Goal: Task Accomplishment & Management: Complete application form

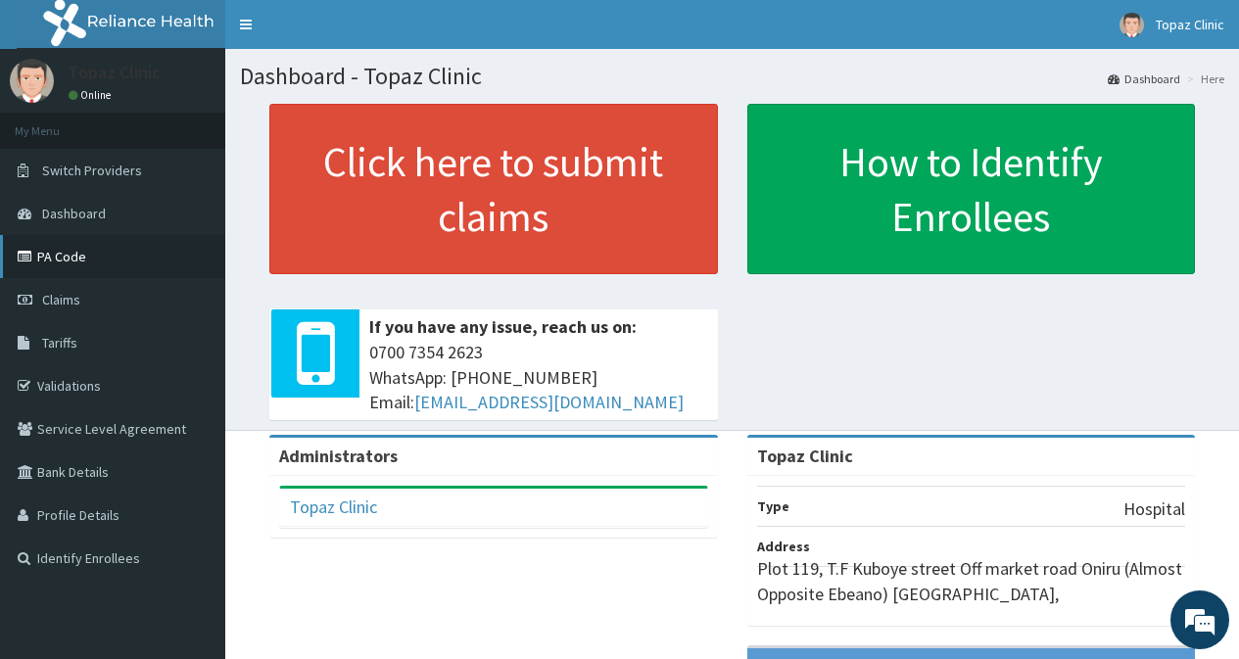
click at [80, 255] on link "PA Code" at bounding box center [112, 256] width 225 height 43
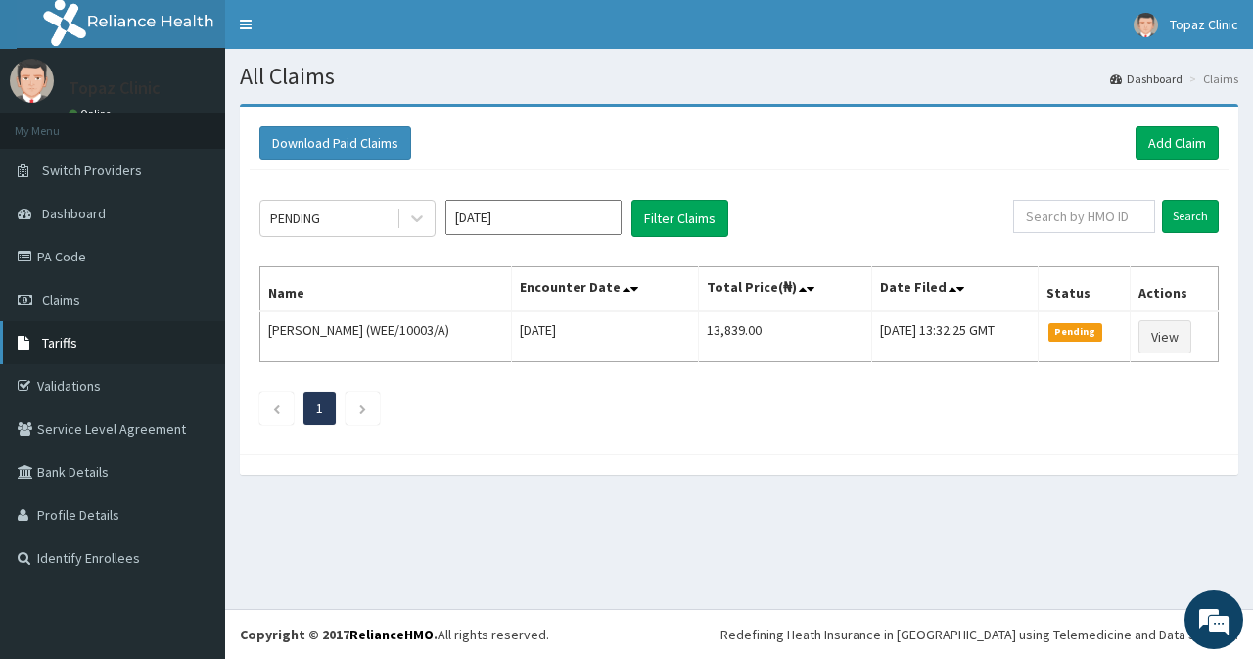
click at [79, 348] on link "Tariffs" at bounding box center [112, 342] width 225 height 43
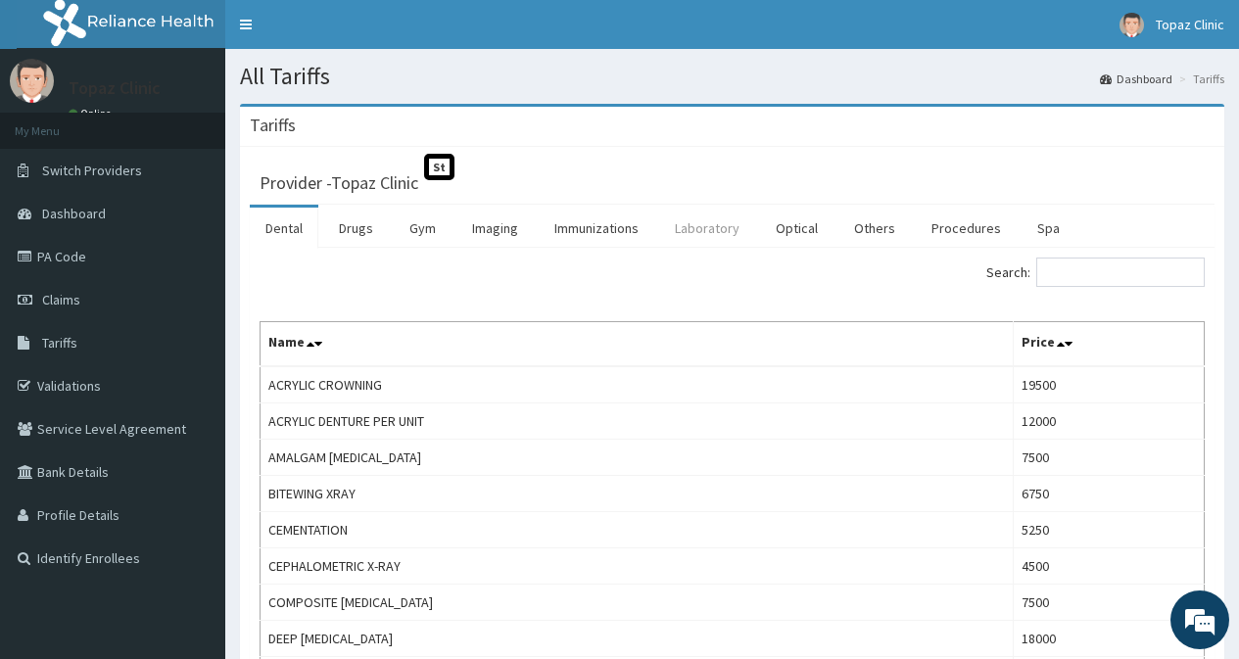
click at [704, 228] on link "Laboratory" at bounding box center [707, 228] width 96 height 41
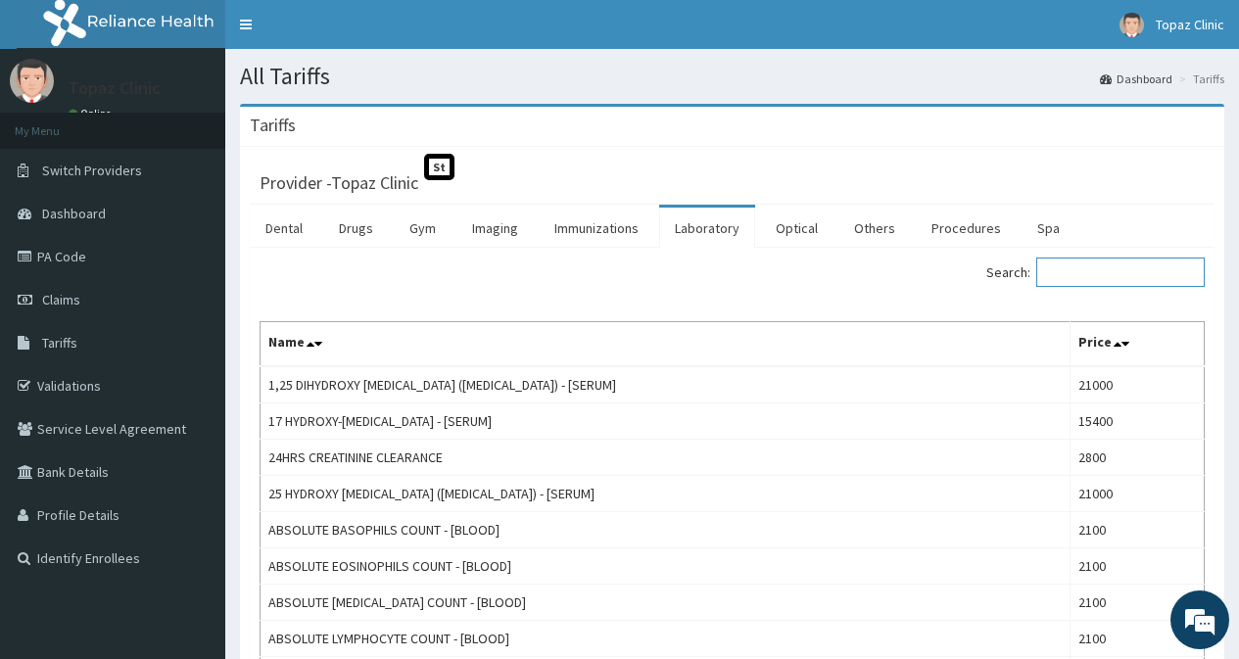
click at [1146, 272] on input "Search:" at bounding box center [1120, 272] width 168 height 29
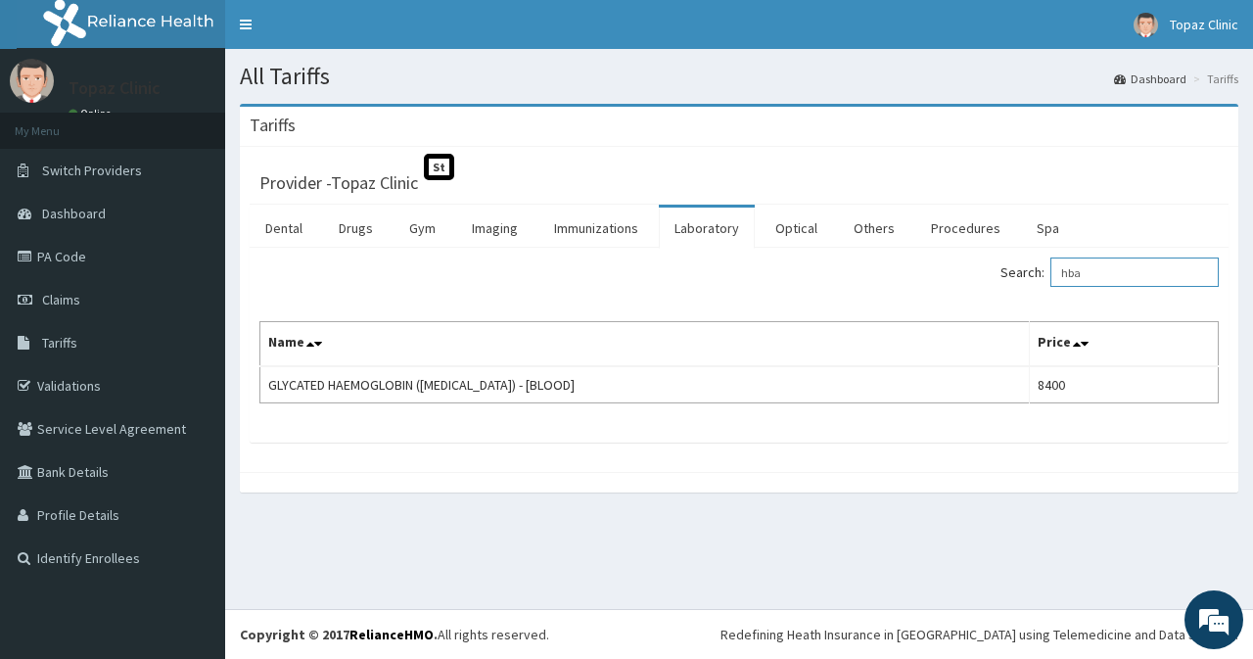
click at [1123, 271] on input "hba" at bounding box center [1135, 272] width 168 height 29
type input "h"
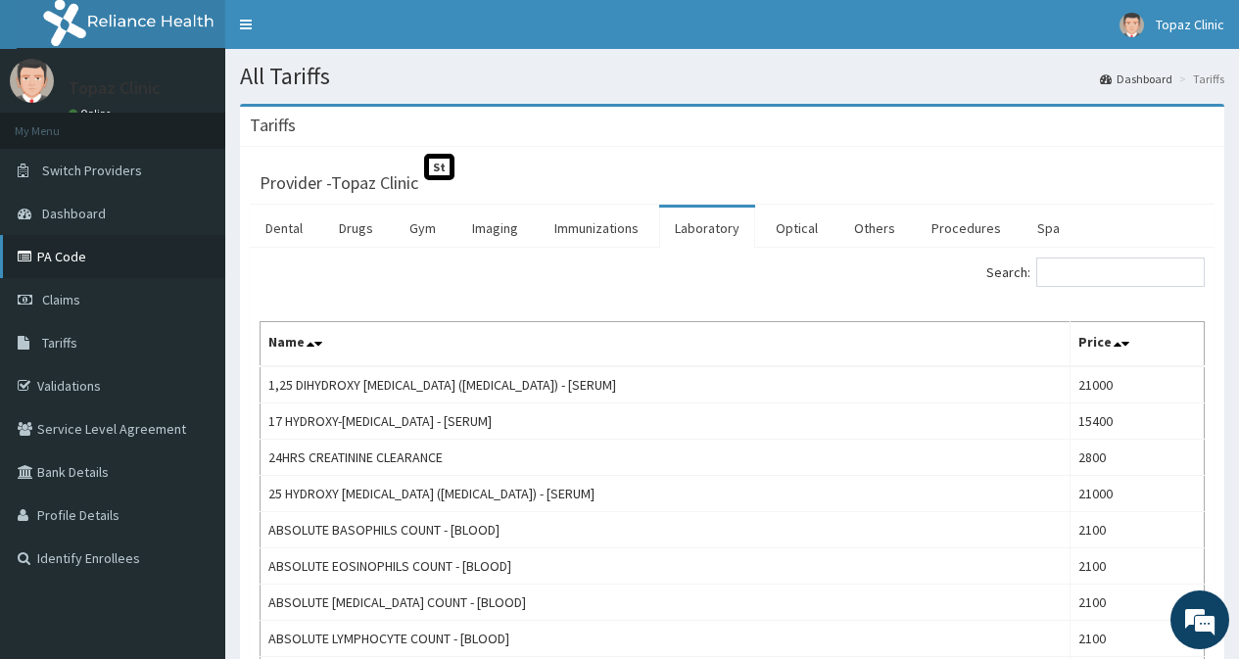
click at [85, 256] on link "PA Code" at bounding box center [112, 256] width 225 height 43
click at [69, 254] on link "PA Code" at bounding box center [112, 256] width 225 height 43
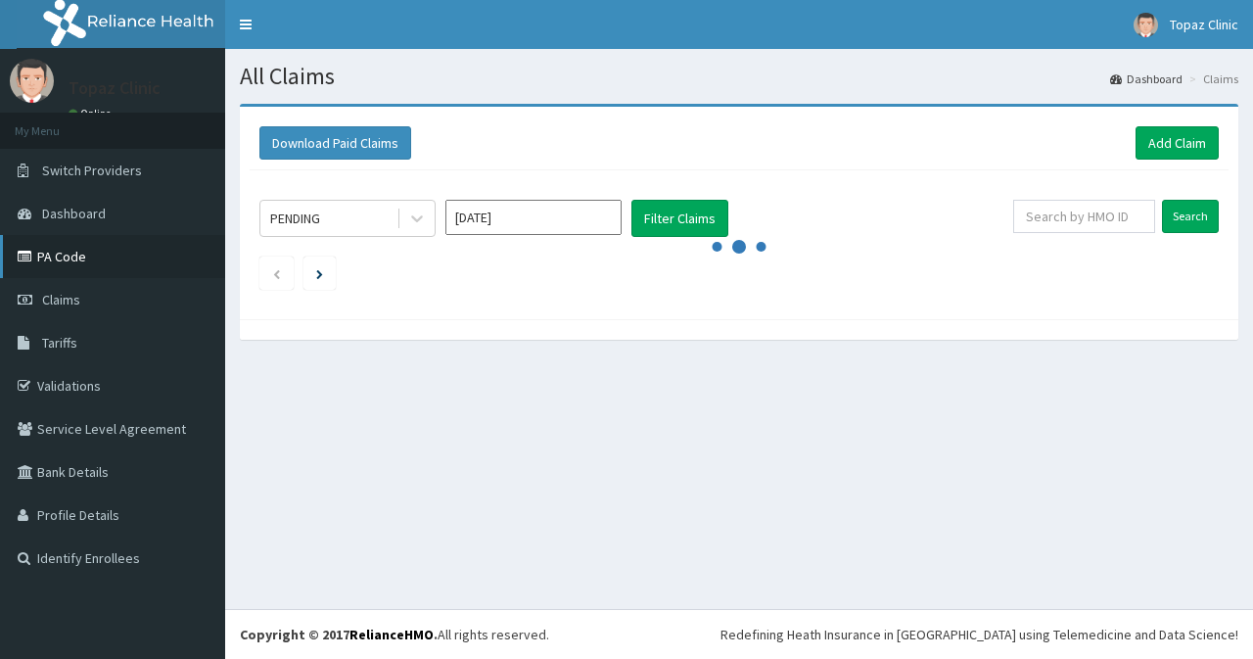
click at [69, 250] on link "PA Code" at bounding box center [112, 256] width 225 height 43
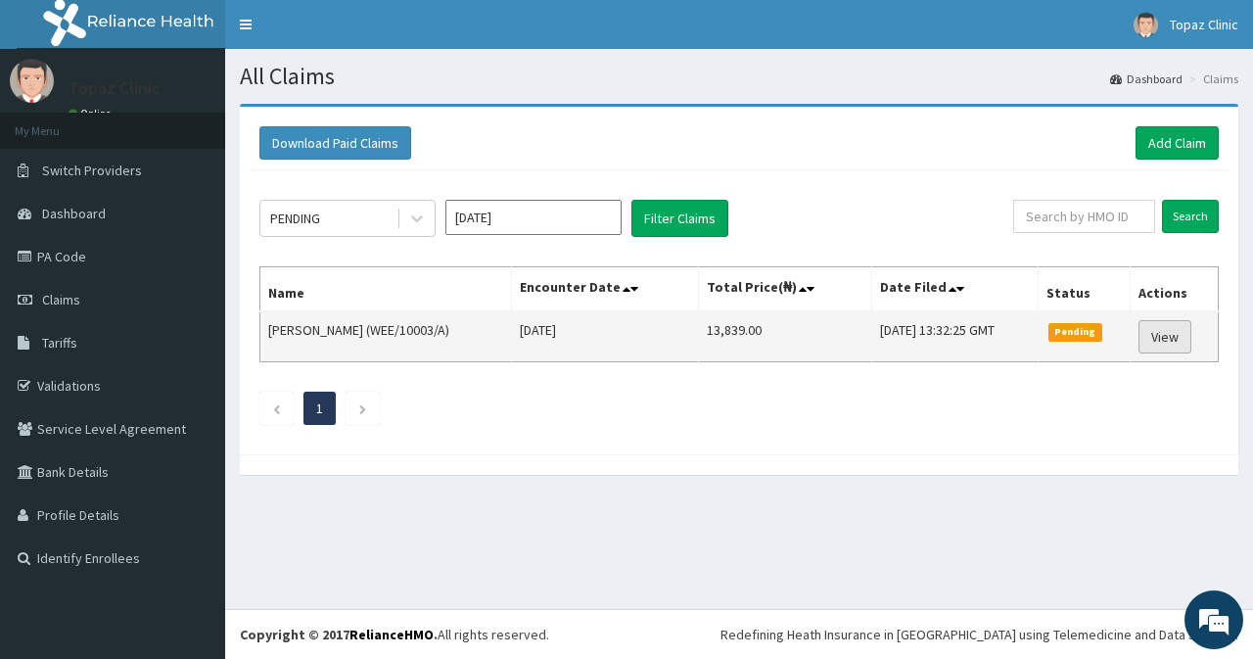
click at [1161, 334] on link "View" at bounding box center [1165, 336] width 53 height 33
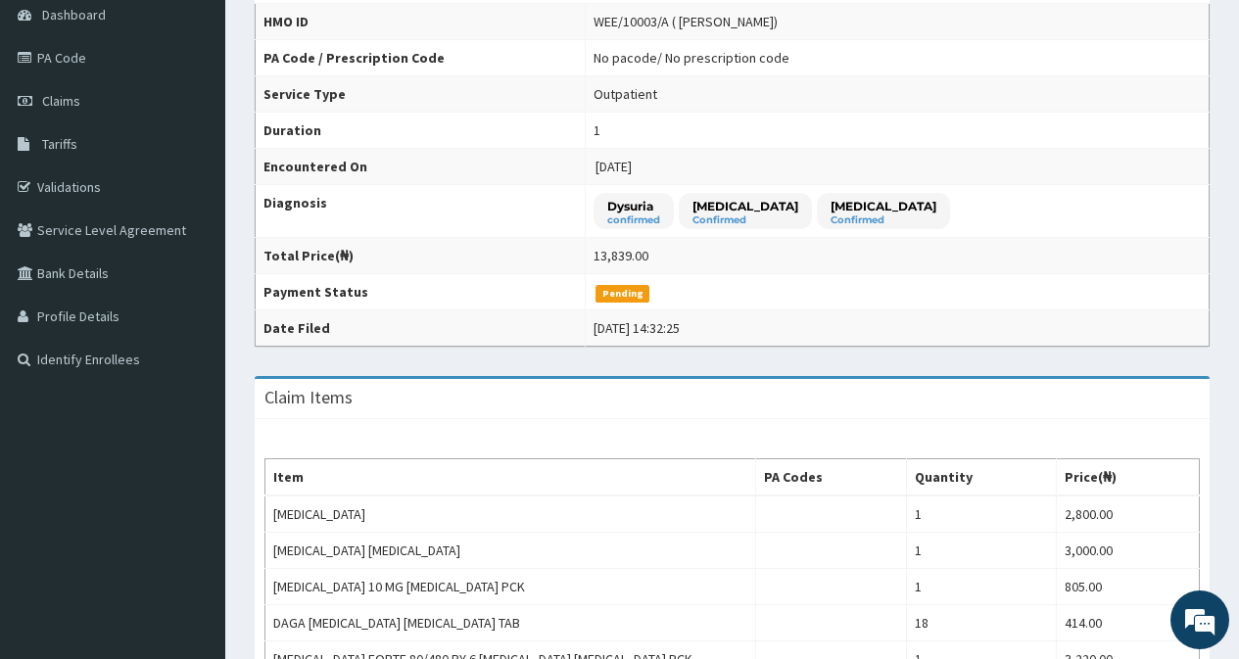
scroll to position [15, 0]
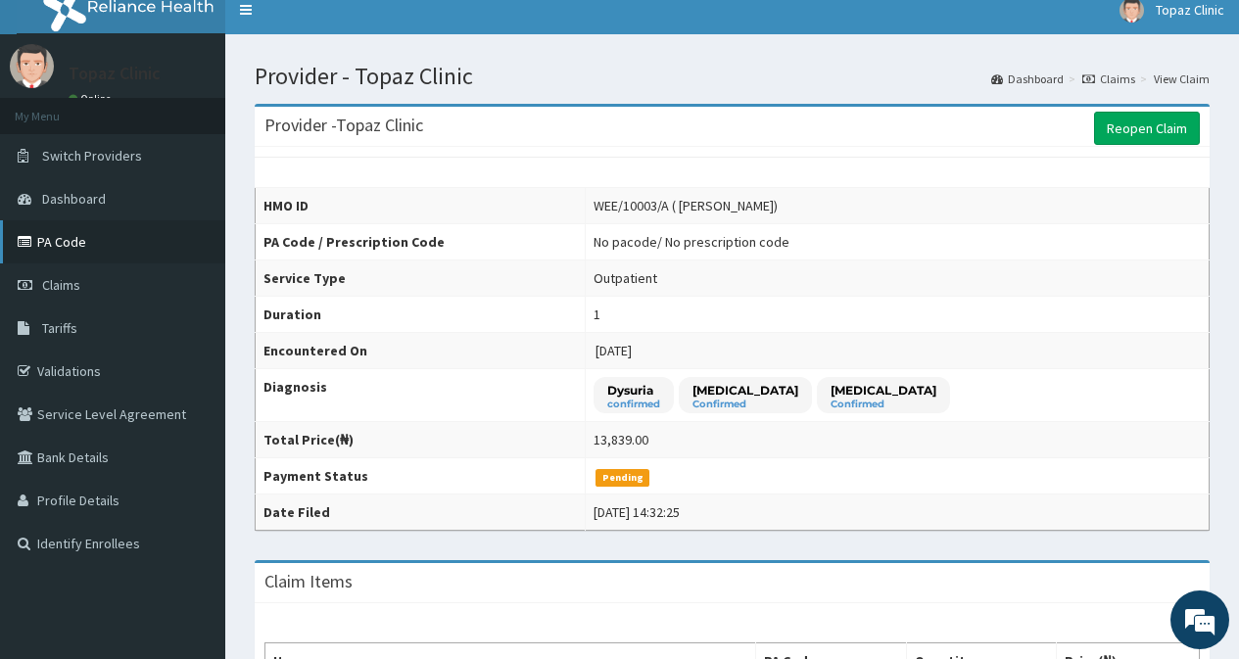
click at [73, 245] on link "PA Code" at bounding box center [112, 241] width 225 height 43
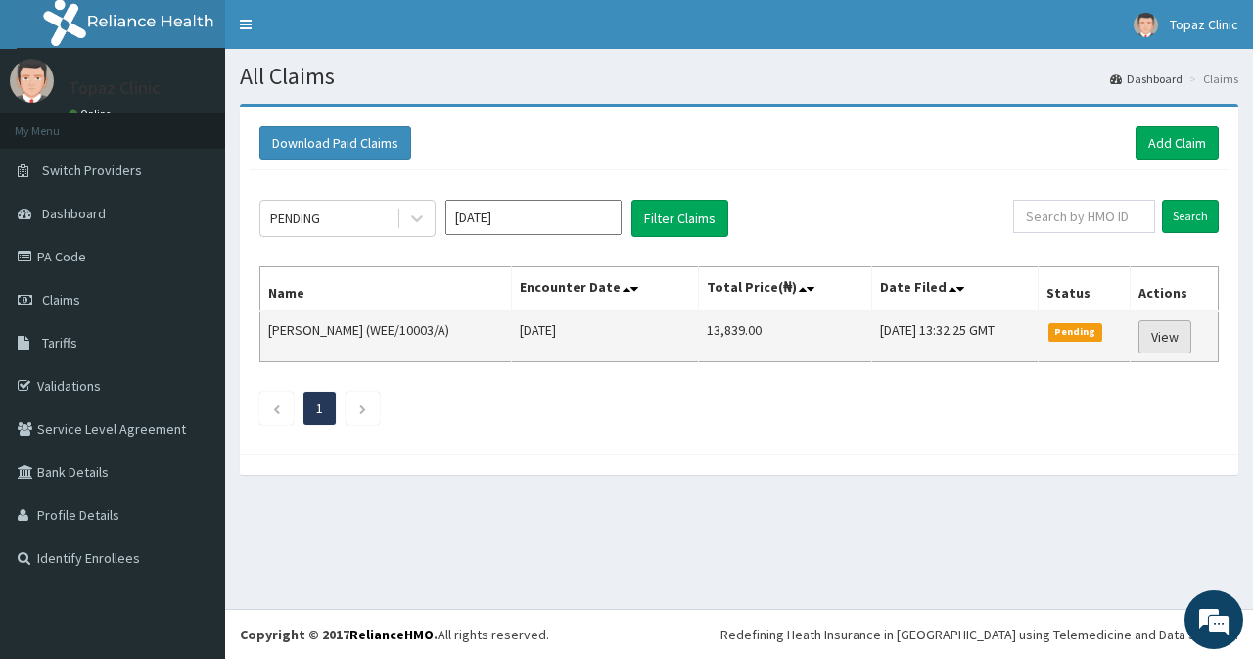
click at [1167, 334] on link "View" at bounding box center [1165, 336] width 53 height 33
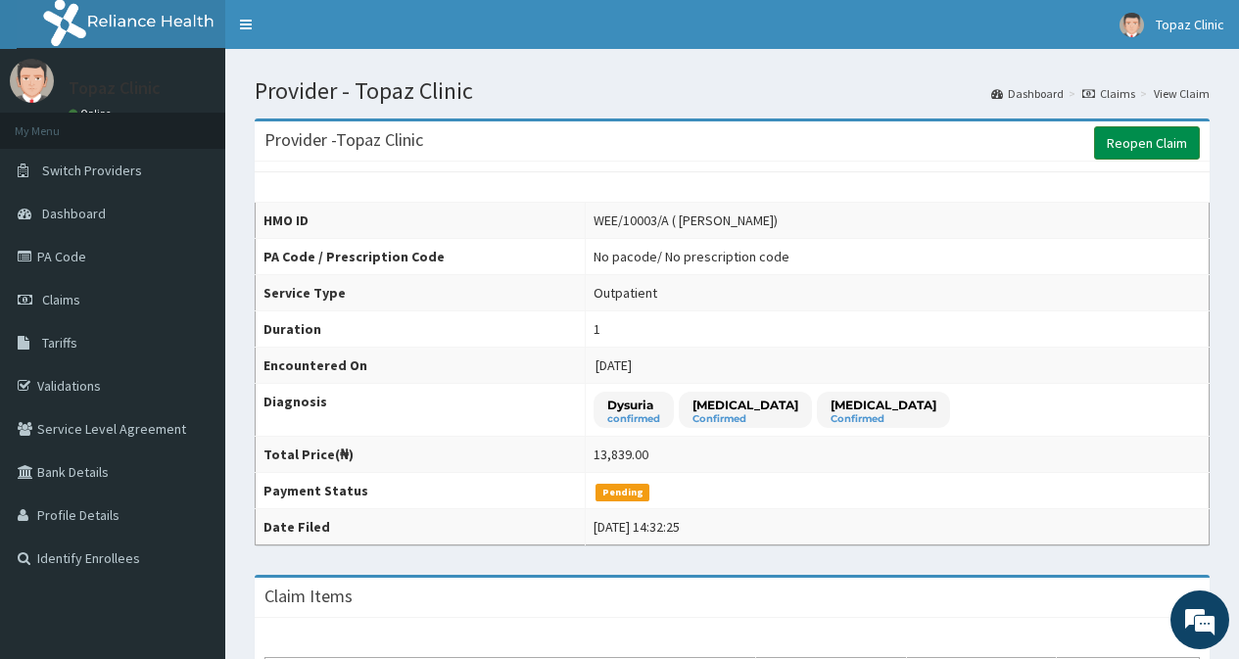
click at [1126, 145] on link "Reopen Claim" at bounding box center [1147, 142] width 106 height 33
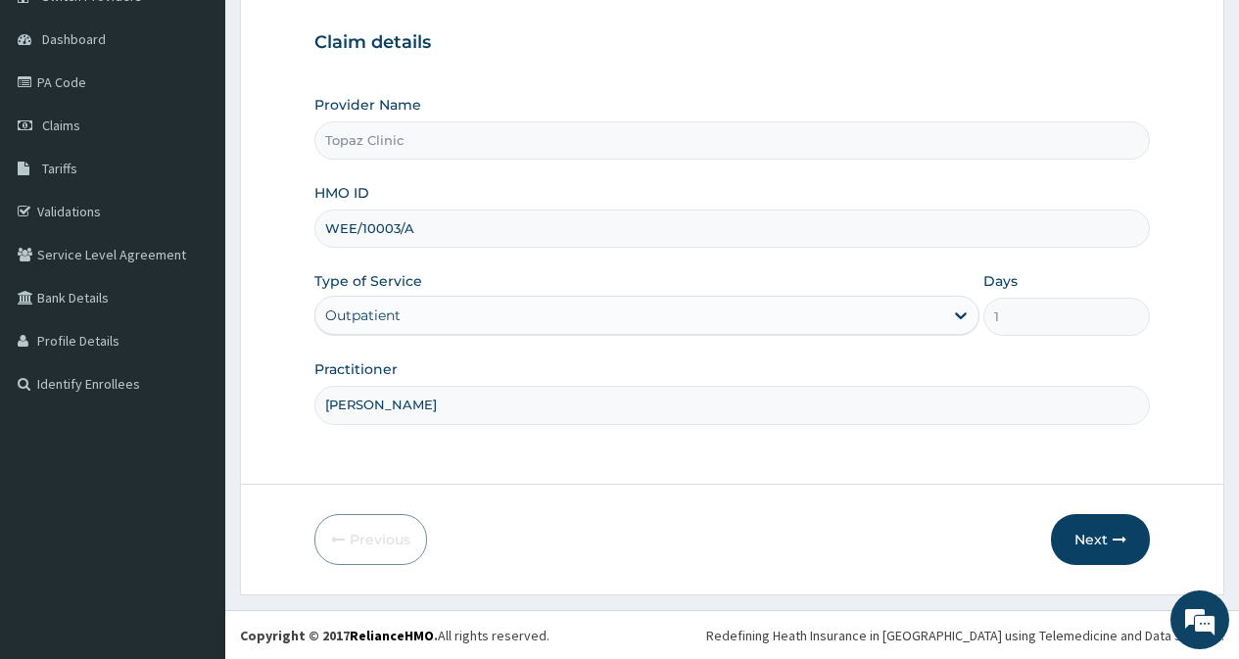
scroll to position [175, 0]
click at [1082, 542] on button "Next" at bounding box center [1100, 538] width 99 height 51
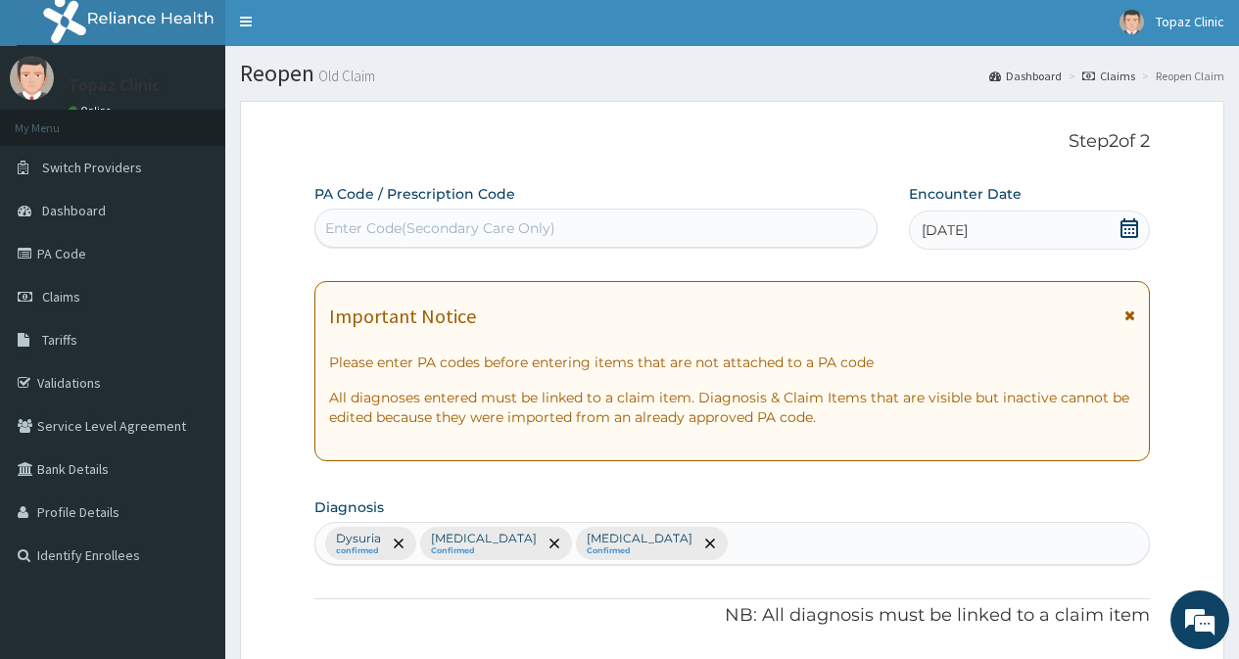
scroll to position [0, 0]
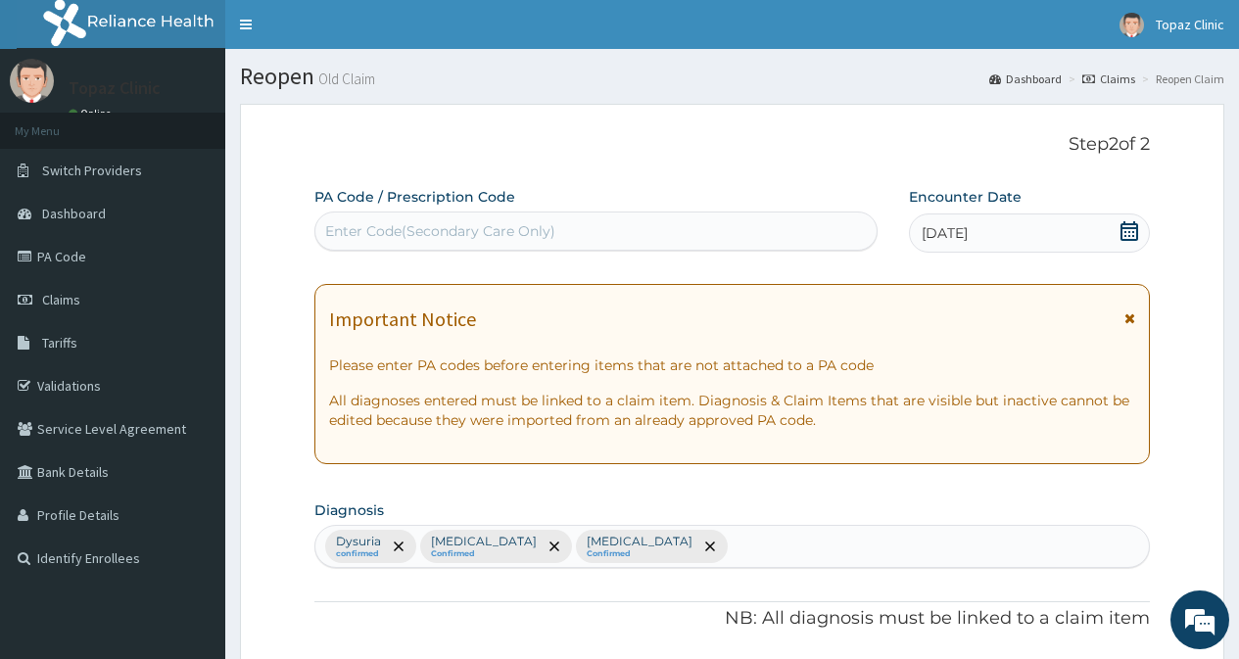
click at [505, 227] on div "Enter Code(Secondary Care Only)" at bounding box center [440, 231] width 230 height 20
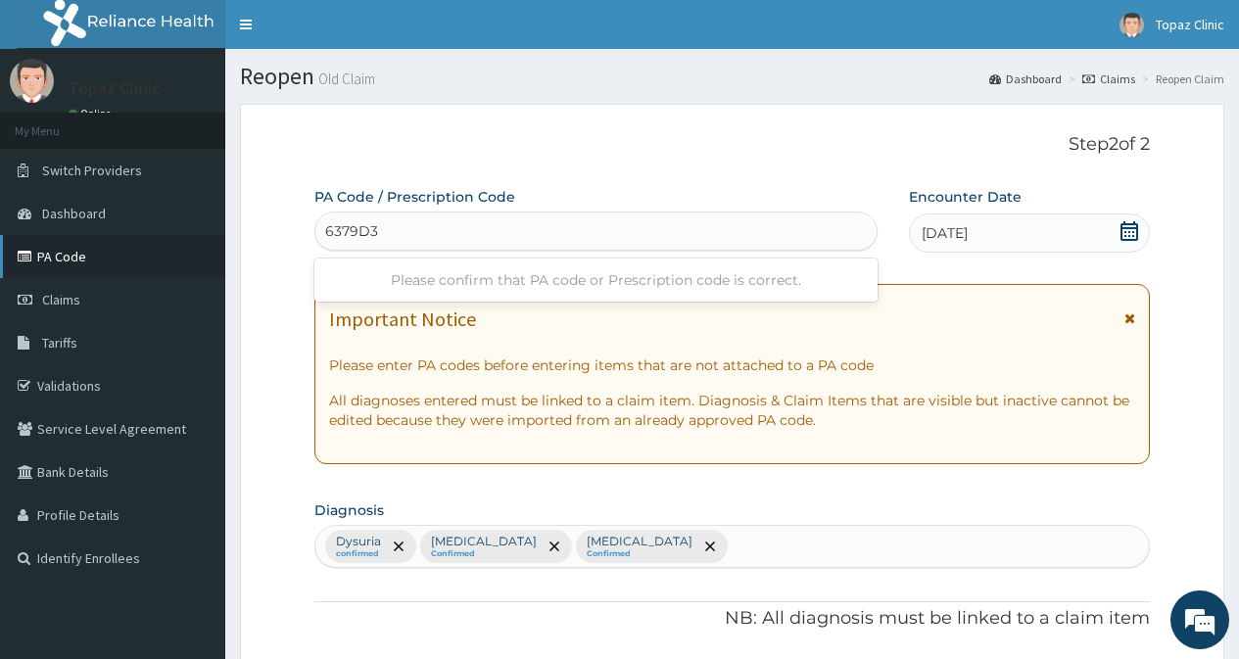
type input "6379D3"
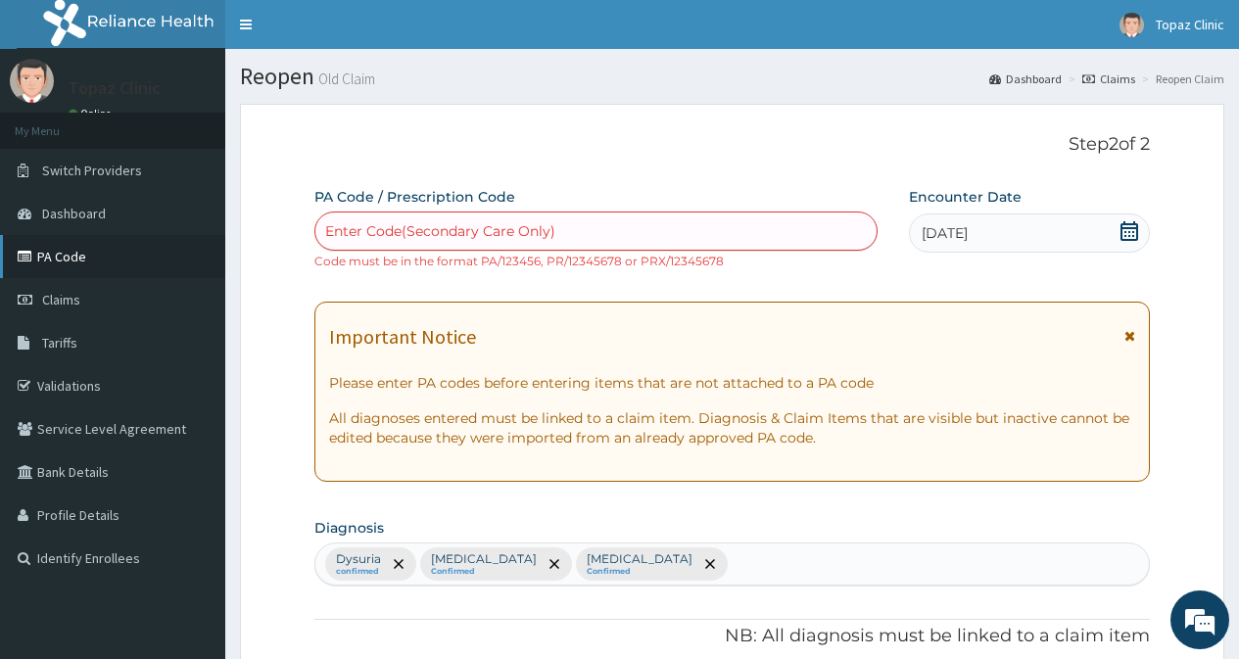
click at [77, 259] on link "PA Code" at bounding box center [112, 256] width 225 height 43
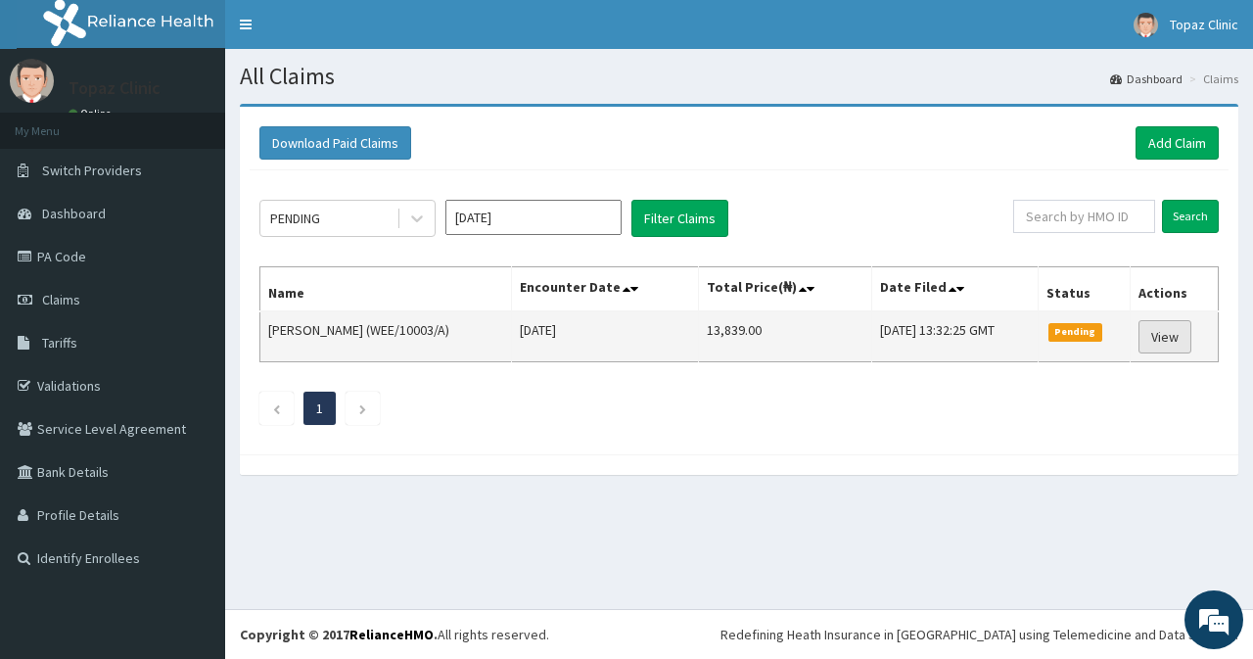
click at [1166, 339] on link "View" at bounding box center [1165, 336] width 53 height 33
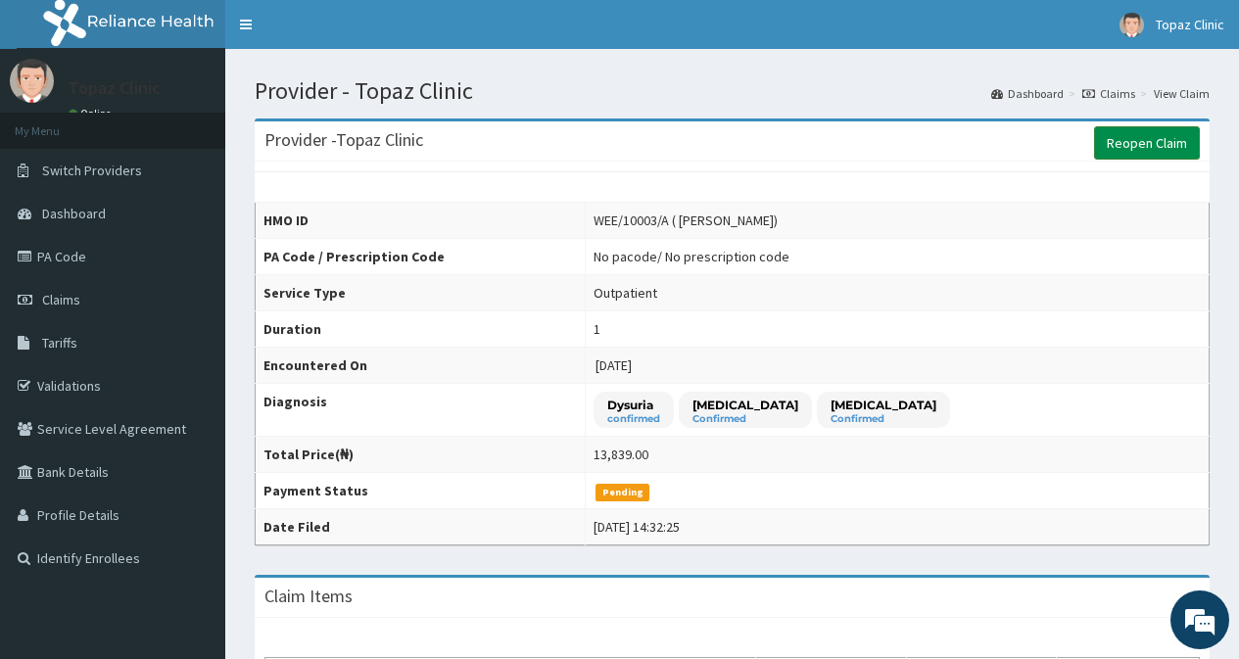
click at [1143, 137] on link "Reopen Claim" at bounding box center [1147, 142] width 106 height 33
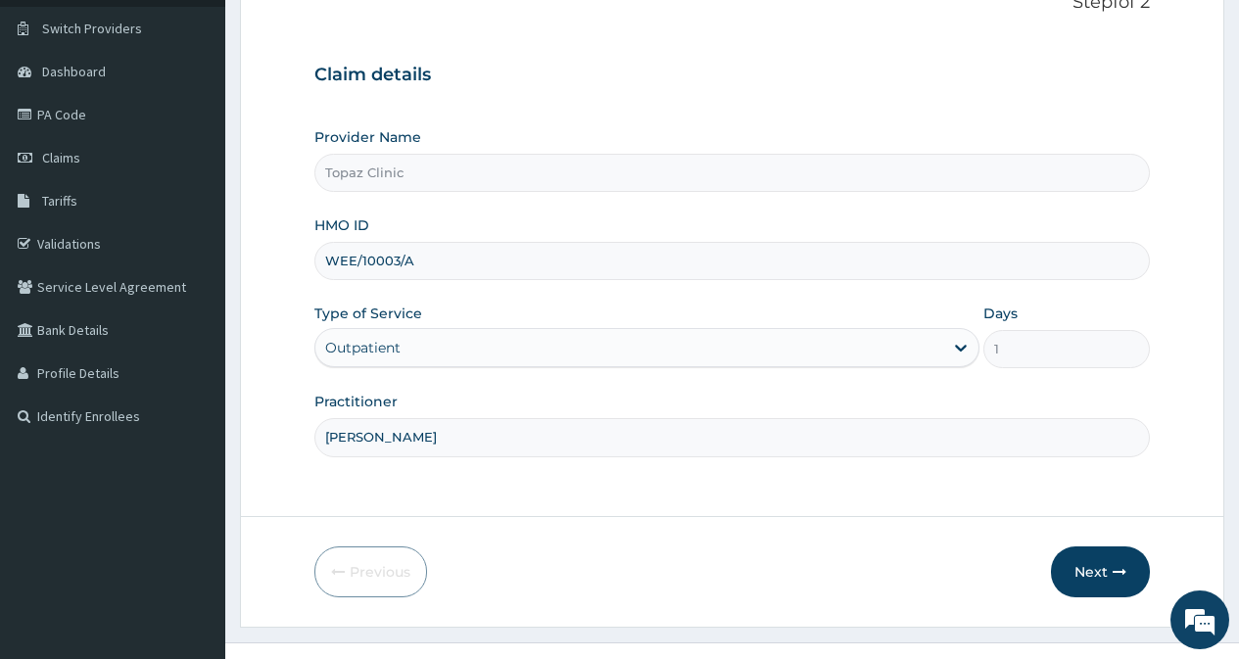
scroll to position [175, 0]
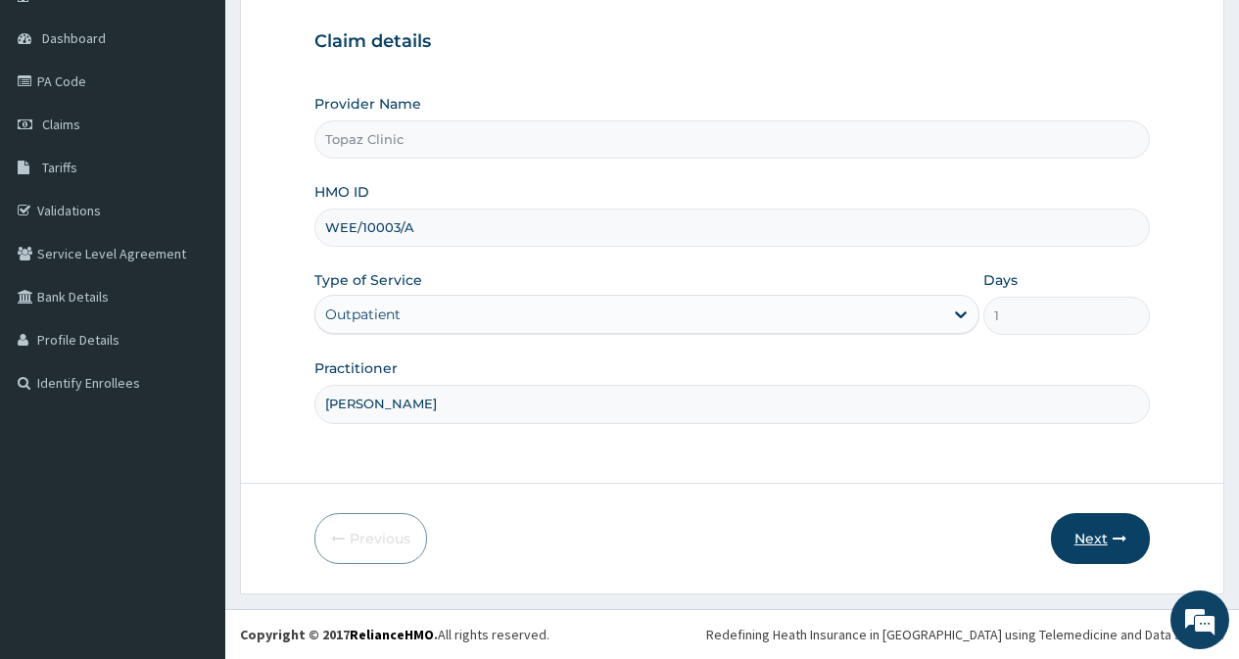
click at [1073, 541] on button "Next" at bounding box center [1100, 538] width 99 height 51
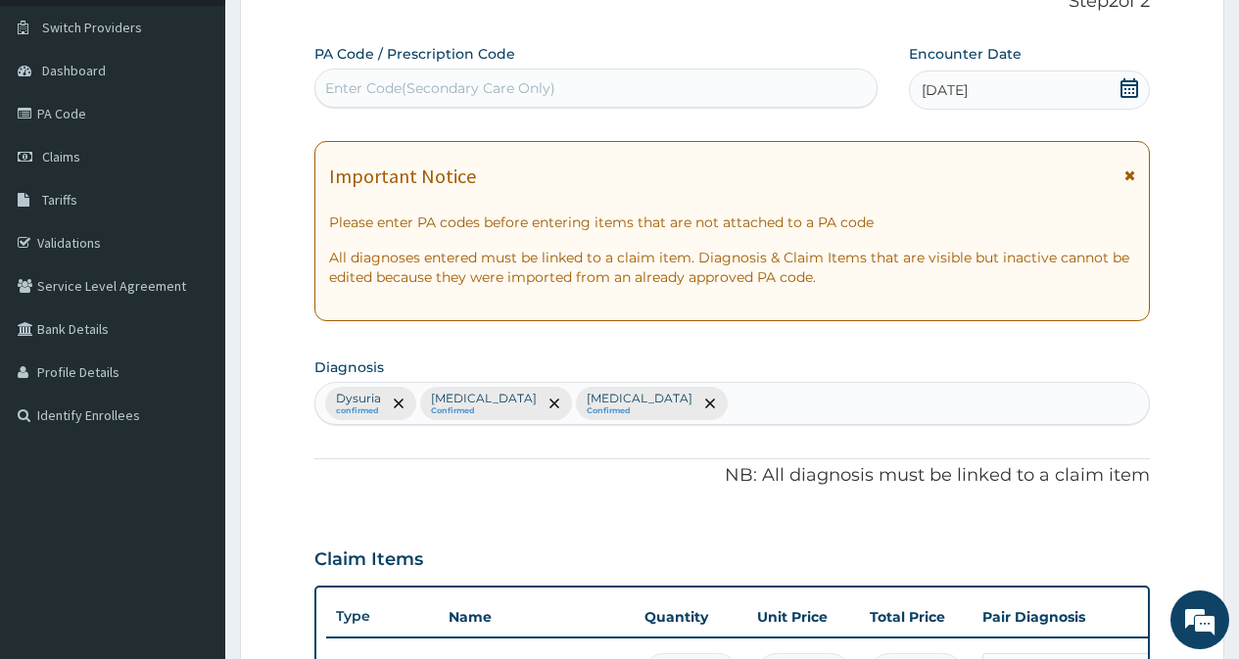
scroll to position [0, 0]
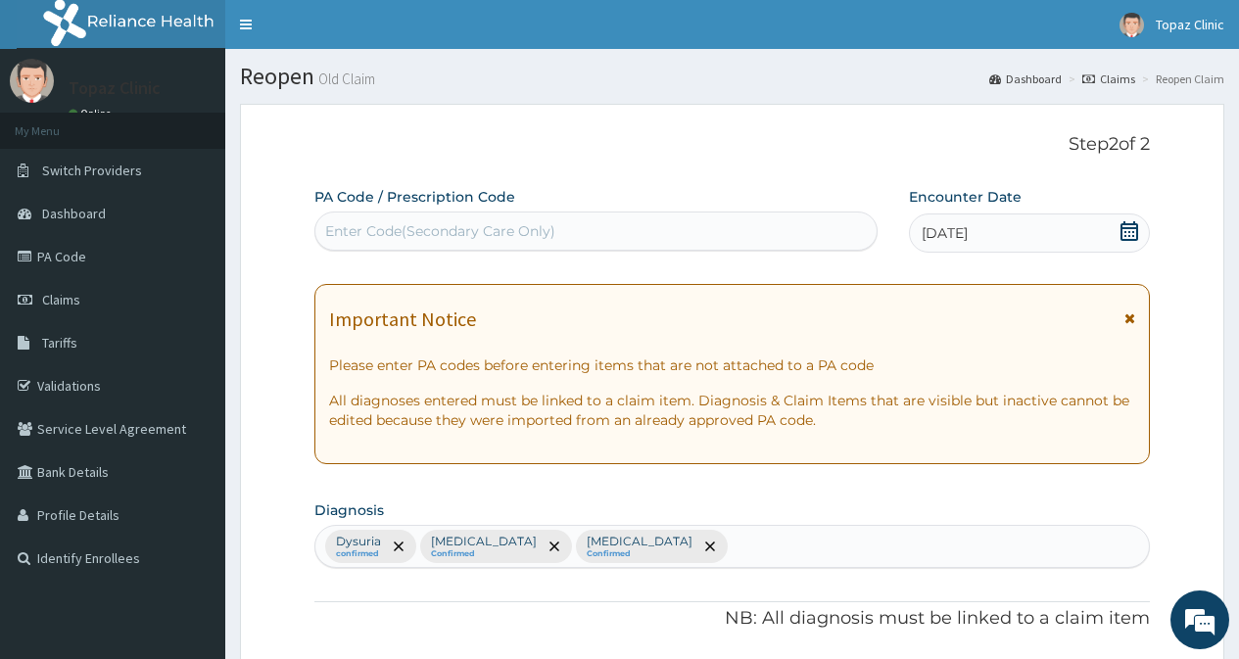
click at [446, 230] on div "Enter Code(Secondary Care Only)" at bounding box center [440, 231] width 230 height 20
paste input "PA/6379D3"
type input "PA/6379D3"
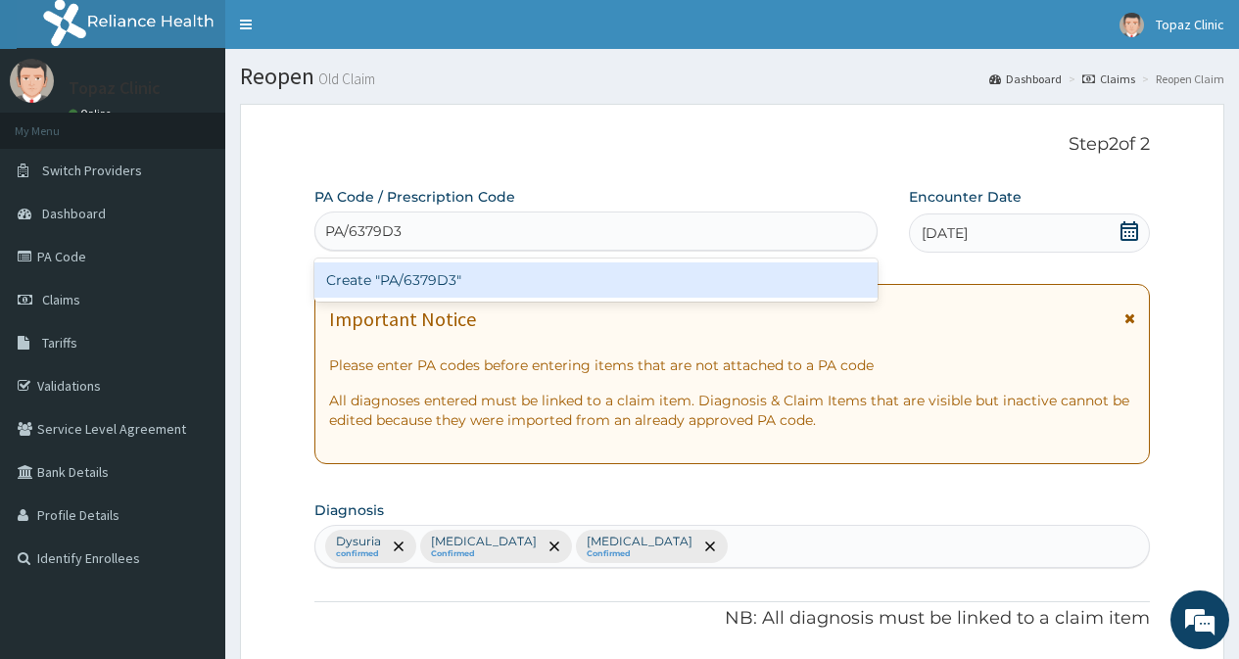
click at [460, 278] on div "Create "PA/6379D3"" at bounding box center [595, 279] width 562 height 35
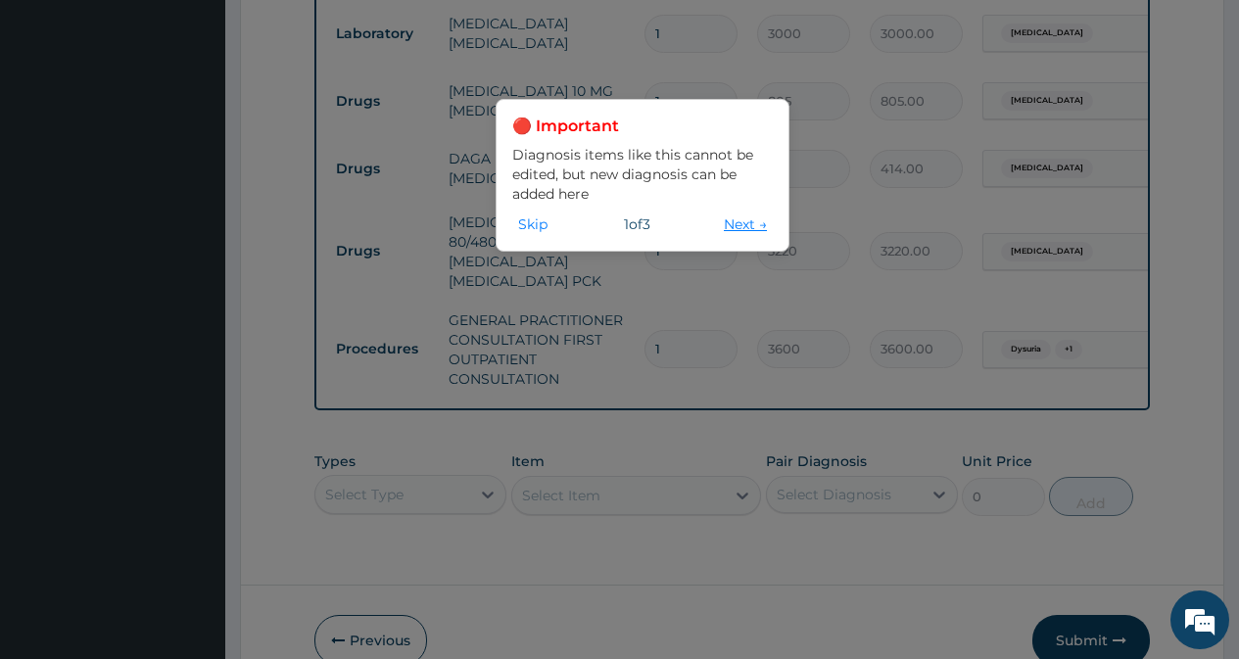
click at [730, 225] on button "Next →" at bounding box center [745, 224] width 55 height 22
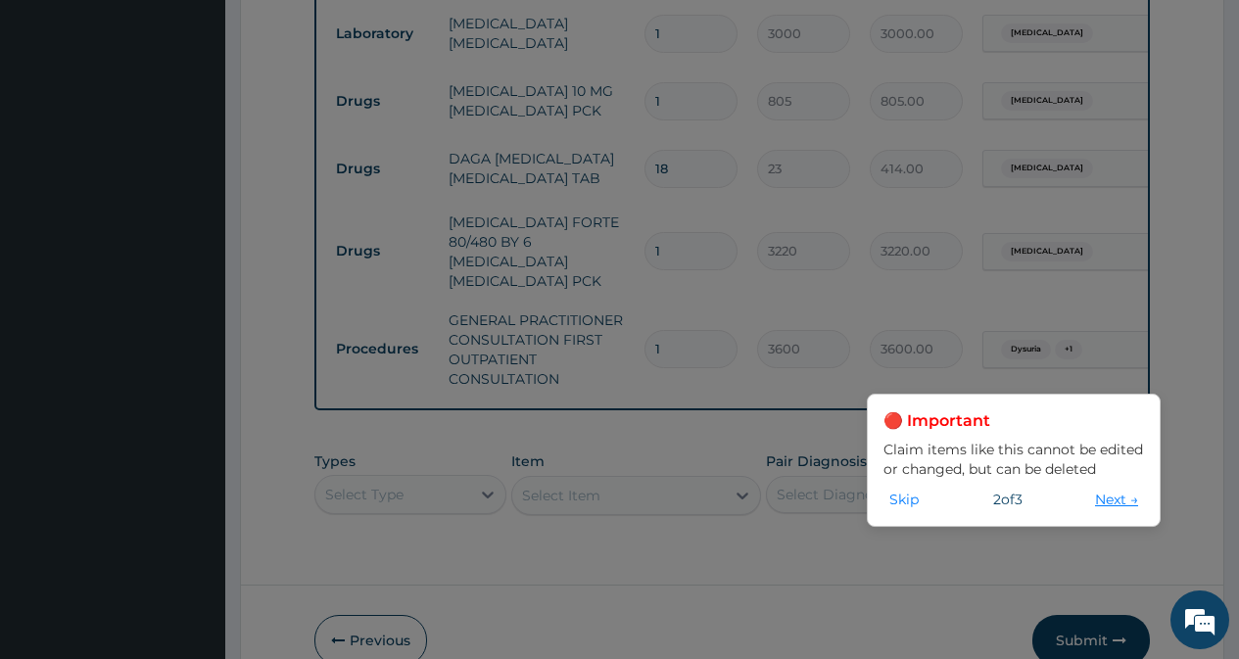
click at [1104, 498] on button "Next →" at bounding box center [1116, 500] width 55 height 22
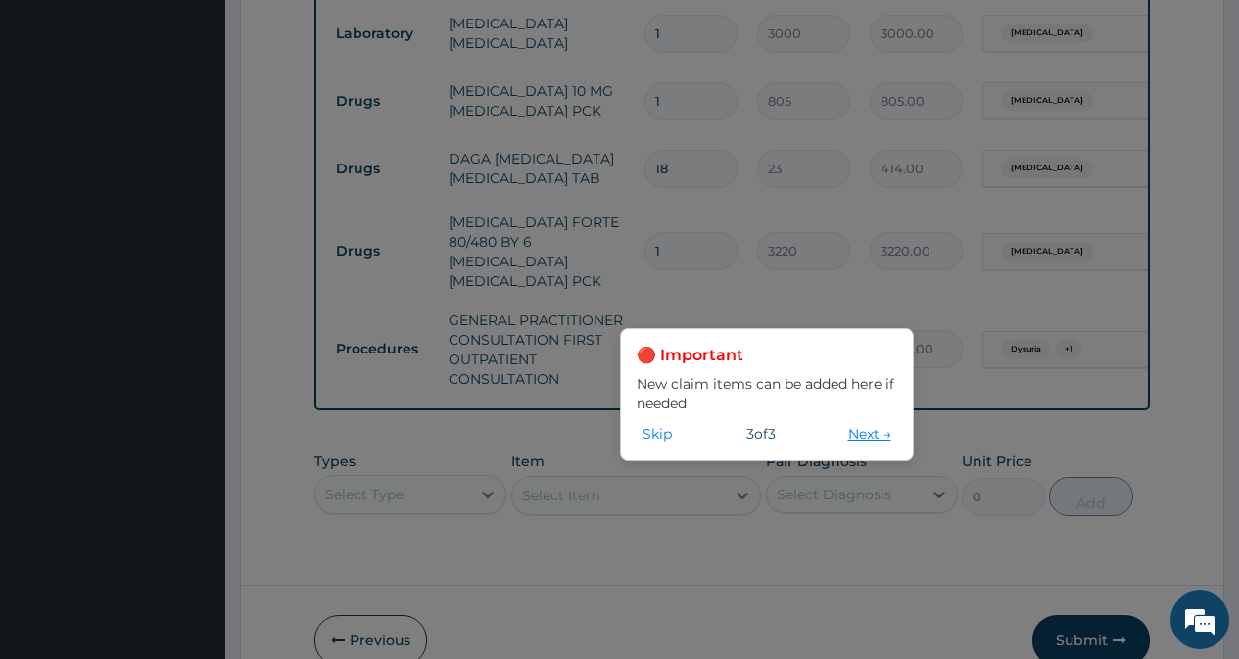
click at [863, 436] on button "Next →" at bounding box center [869, 434] width 55 height 22
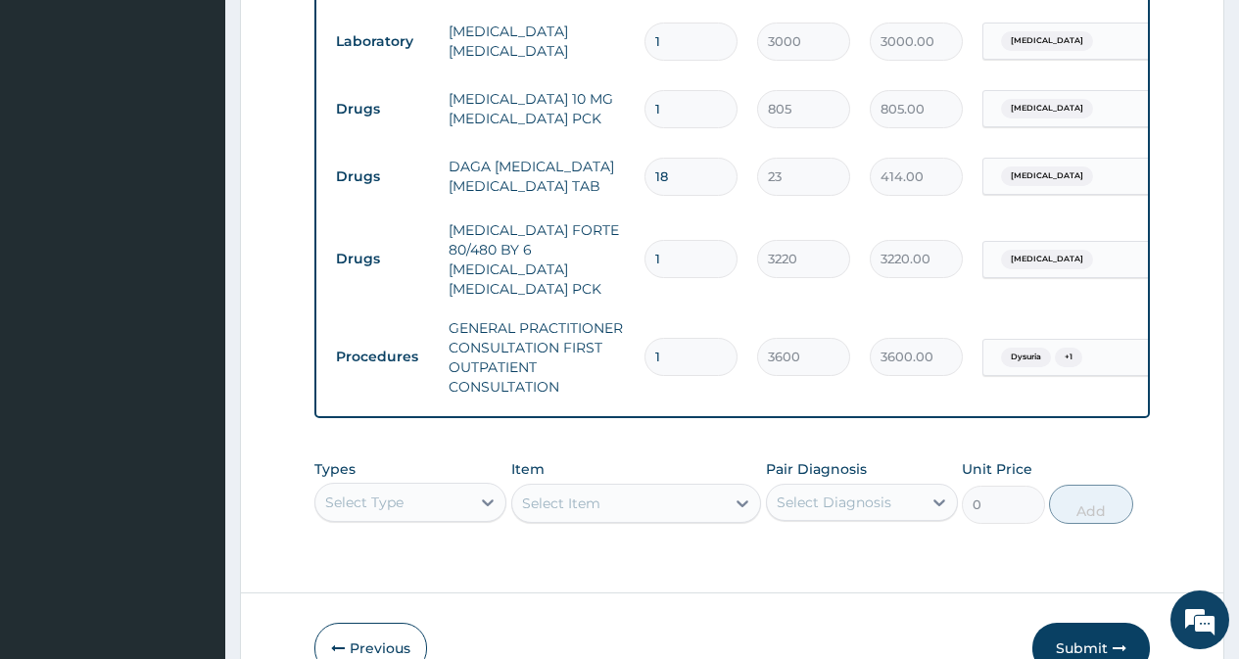
scroll to position [946, 0]
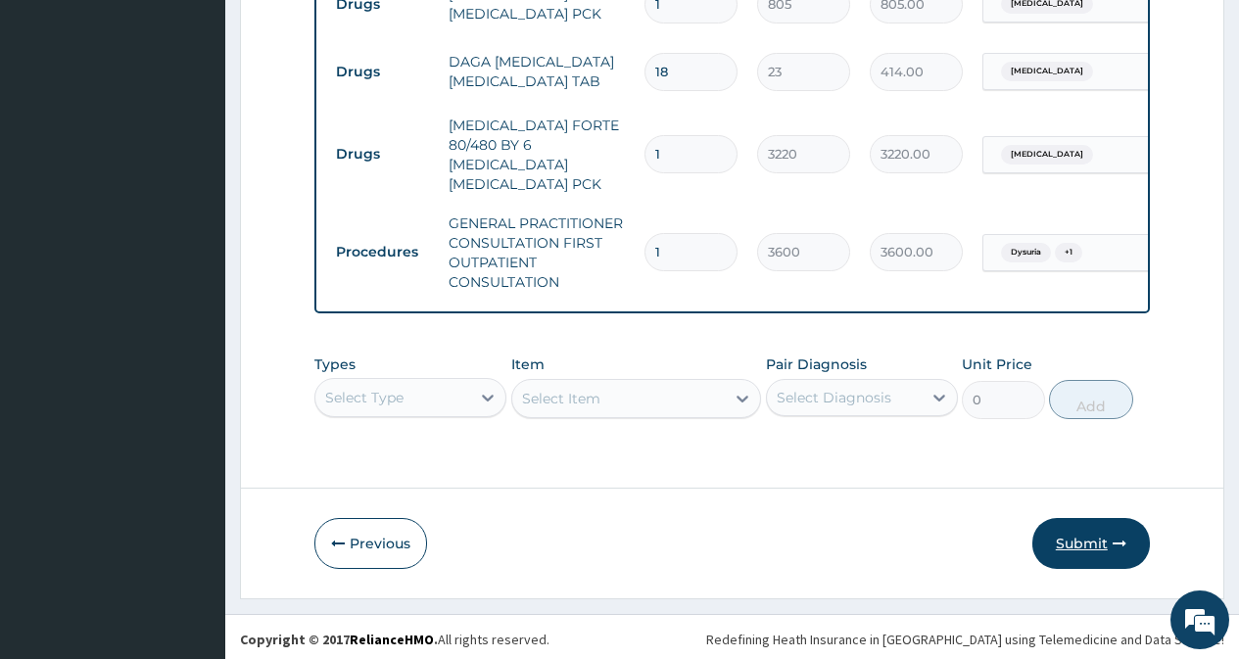
click at [1086, 542] on button "Submit" at bounding box center [1091, 543] width 118 height 51
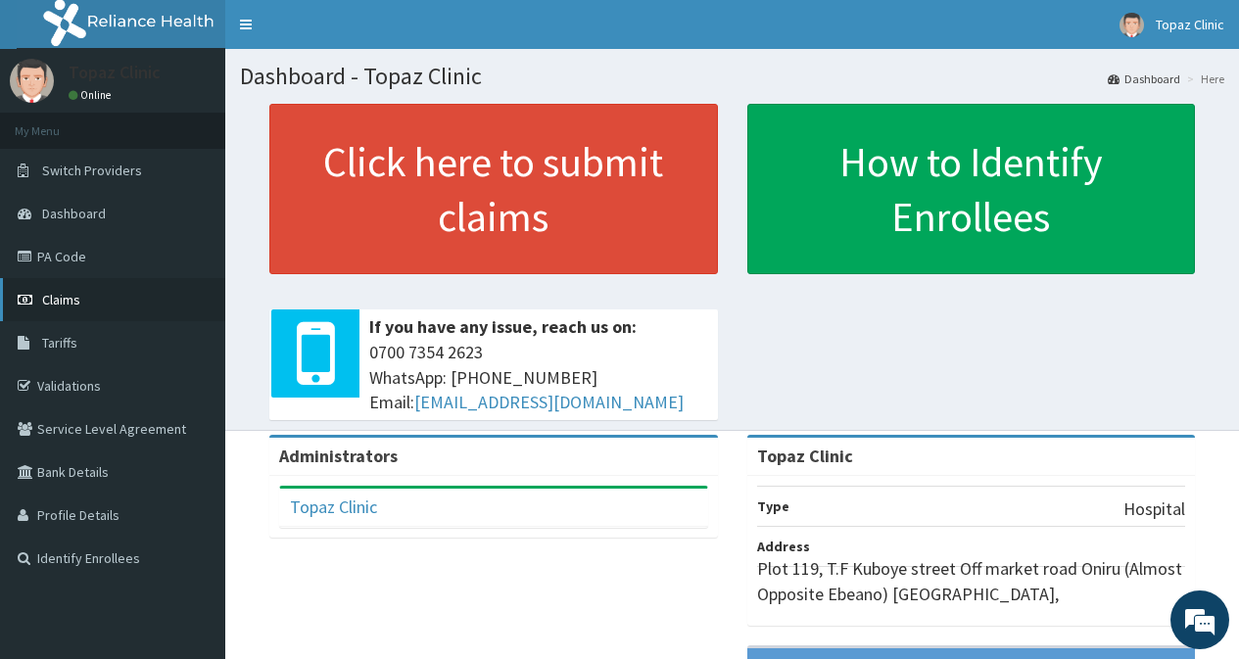
click at [93, 299] on link "Claims" at bounding box center [112, 299] width 225 height 43
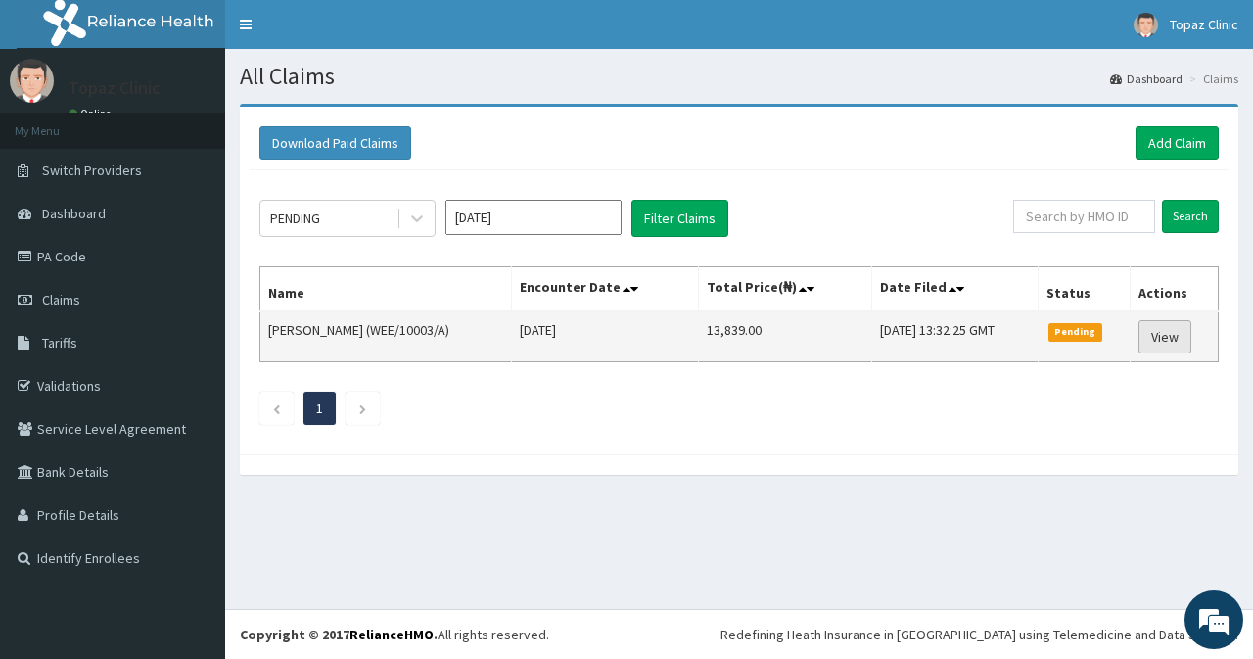
click at [1172, 336] on link "View" at bounding box center [1165, 336] width 53 height 33
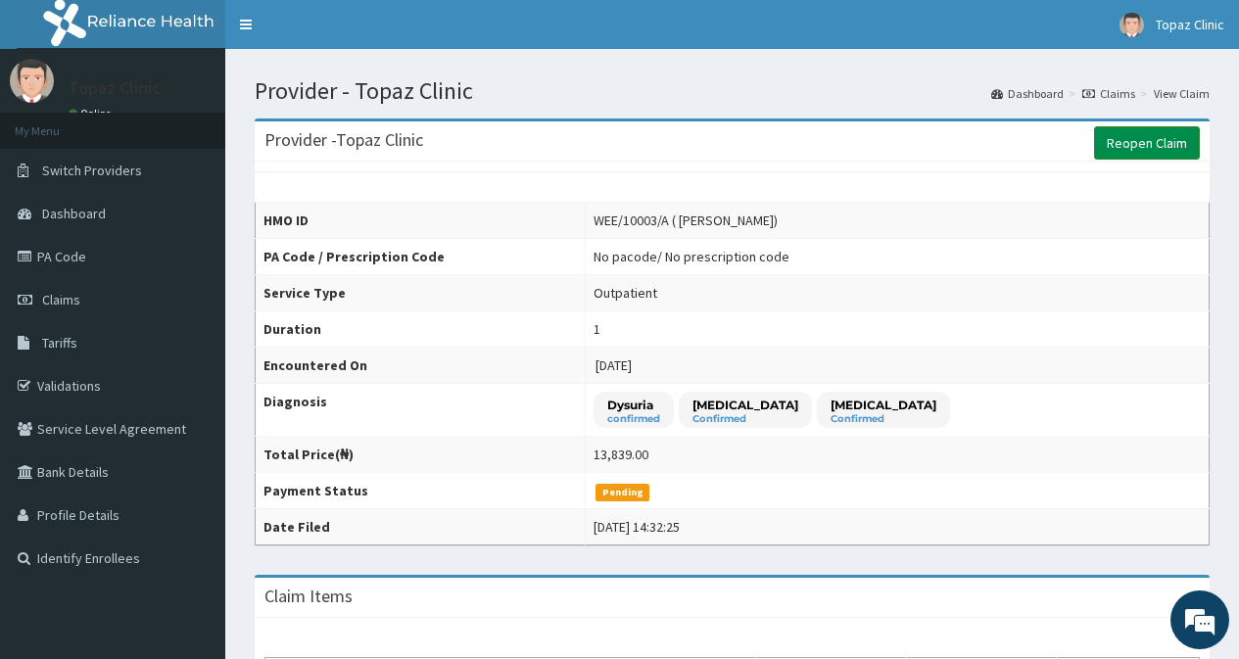
click at [1158, 141] on link "Reopen Claim" at bounding box center [1147, 142] width 106 height 33
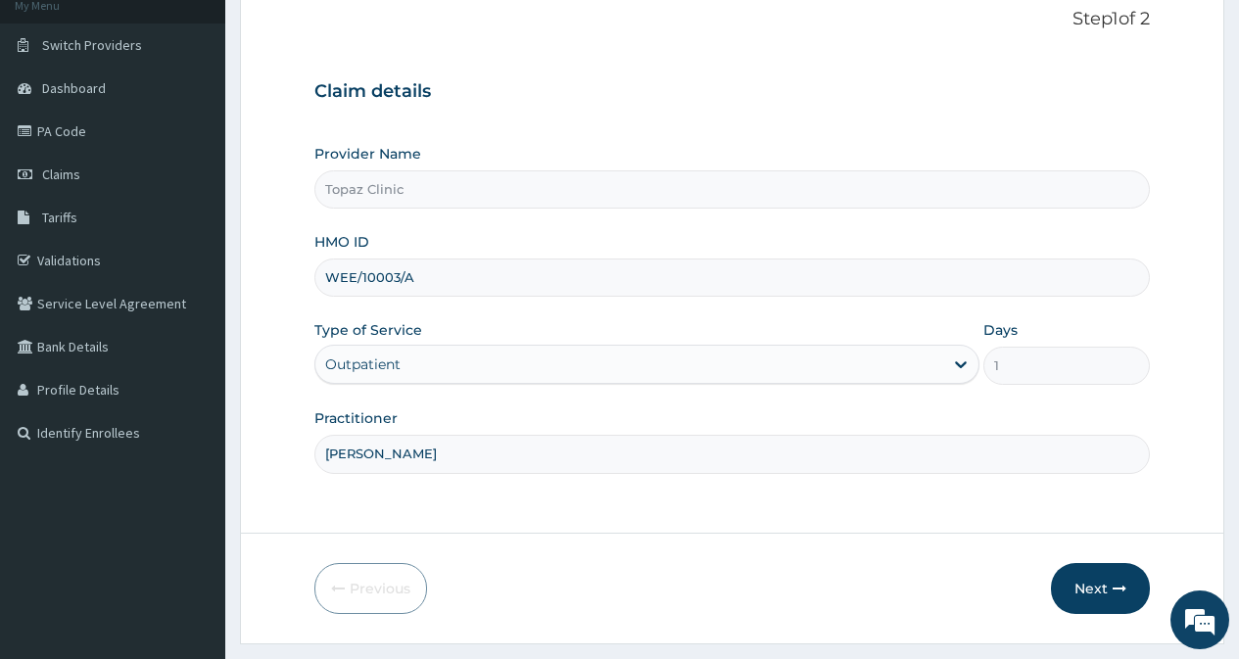
scroll to position [175, 0]
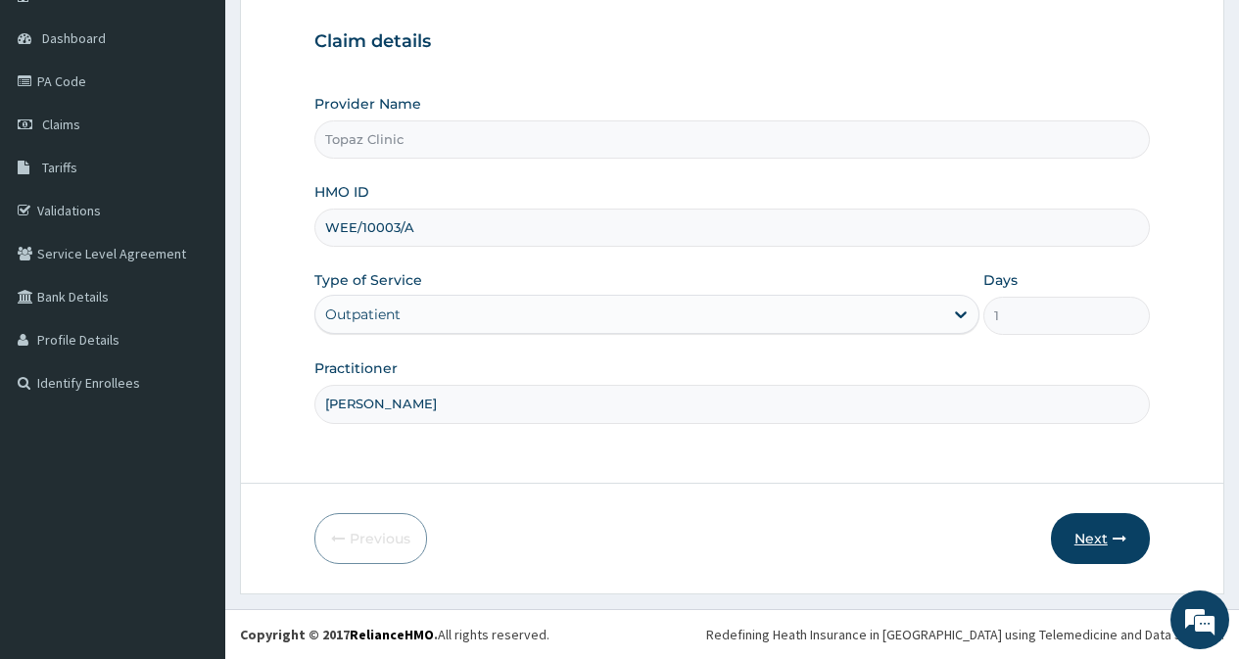
click at [1088, 542] on button "Next" at bounding box center [1100, 538] width 99 height 51
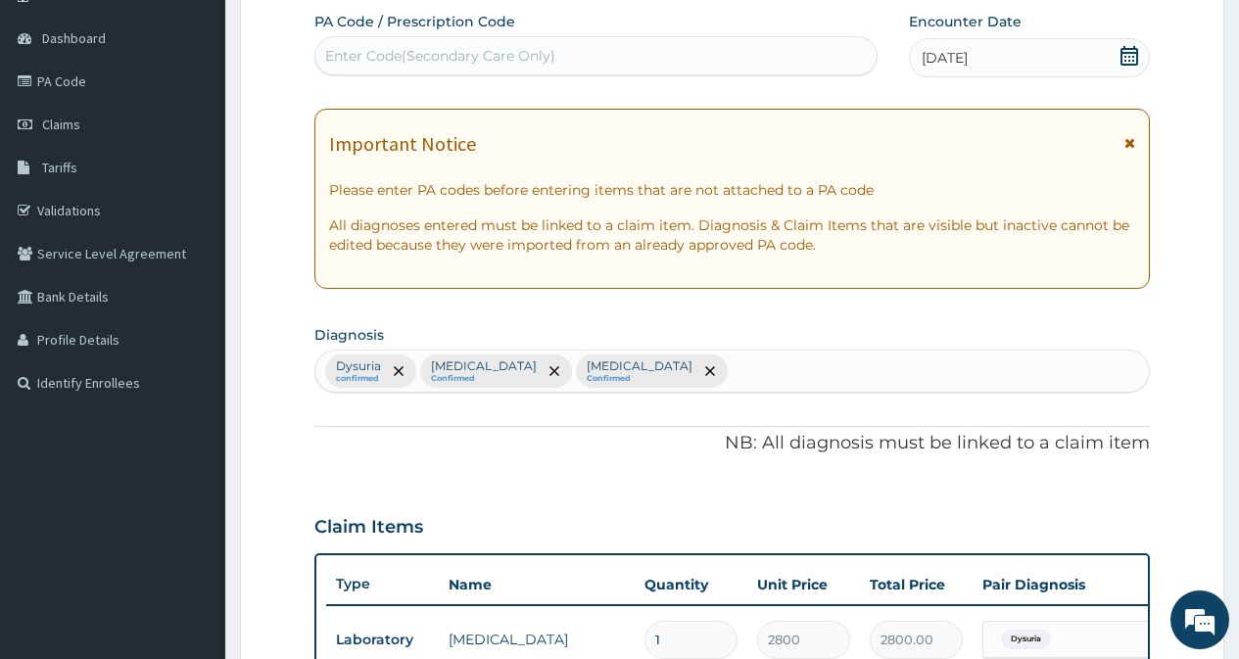
scroll to position [0, 0]
click at [382, 56] on div "Enter Code(Secondary Care Only)" at bounding box center [440, 56] width 230 height 20
paste input "PA/6379D3"
type input "PA/6379D3"
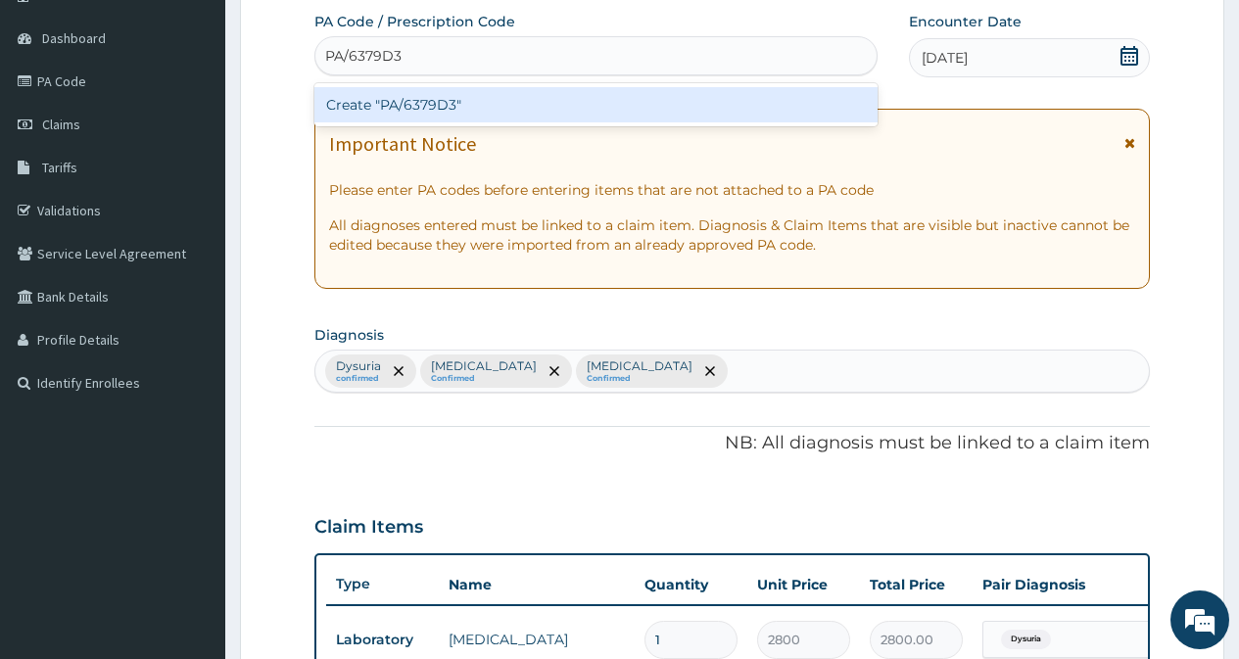
click at [487, 110] on div "Create "PA/6379D3"" at bounding box center [595, 104] width 562 height 35
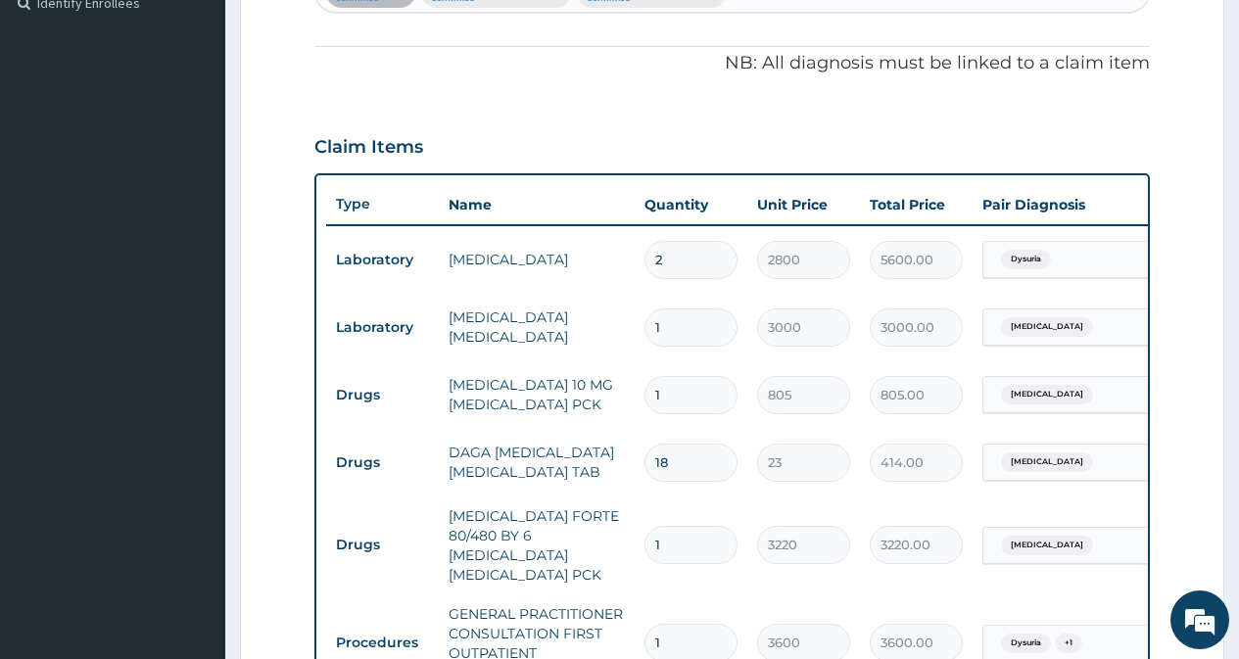
scroll to position [946, 0]
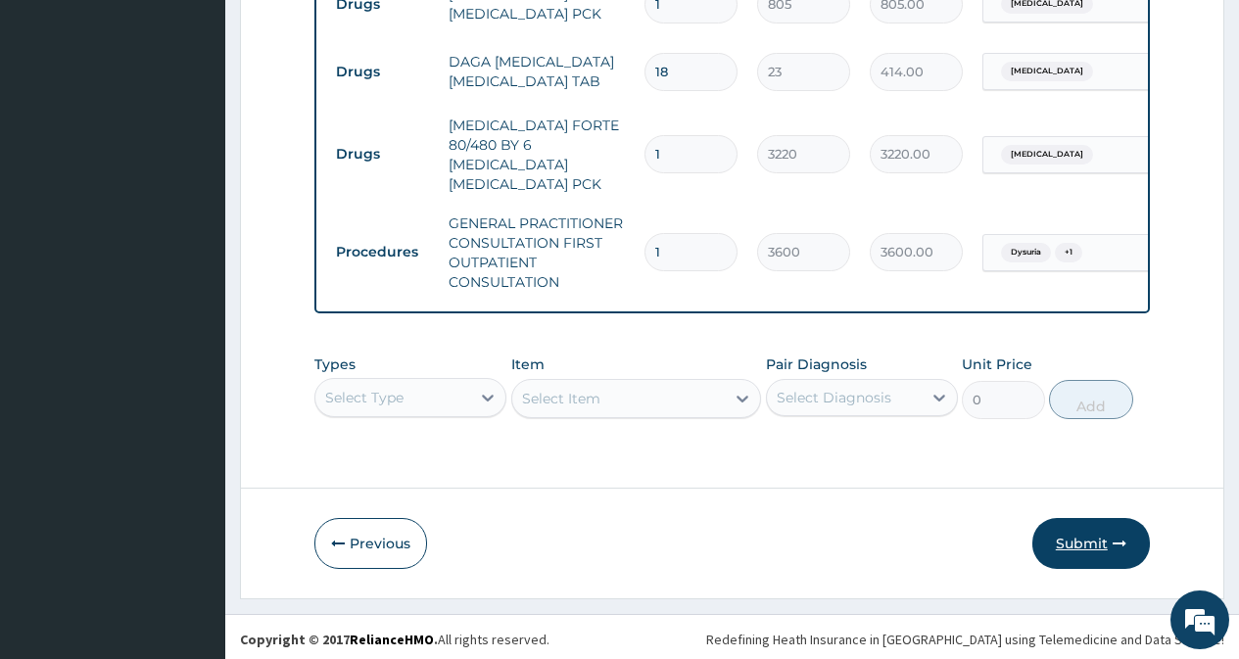
click at [1090, 545] on button "Submit" at bounding box center [1091, 543] width 118 height 51
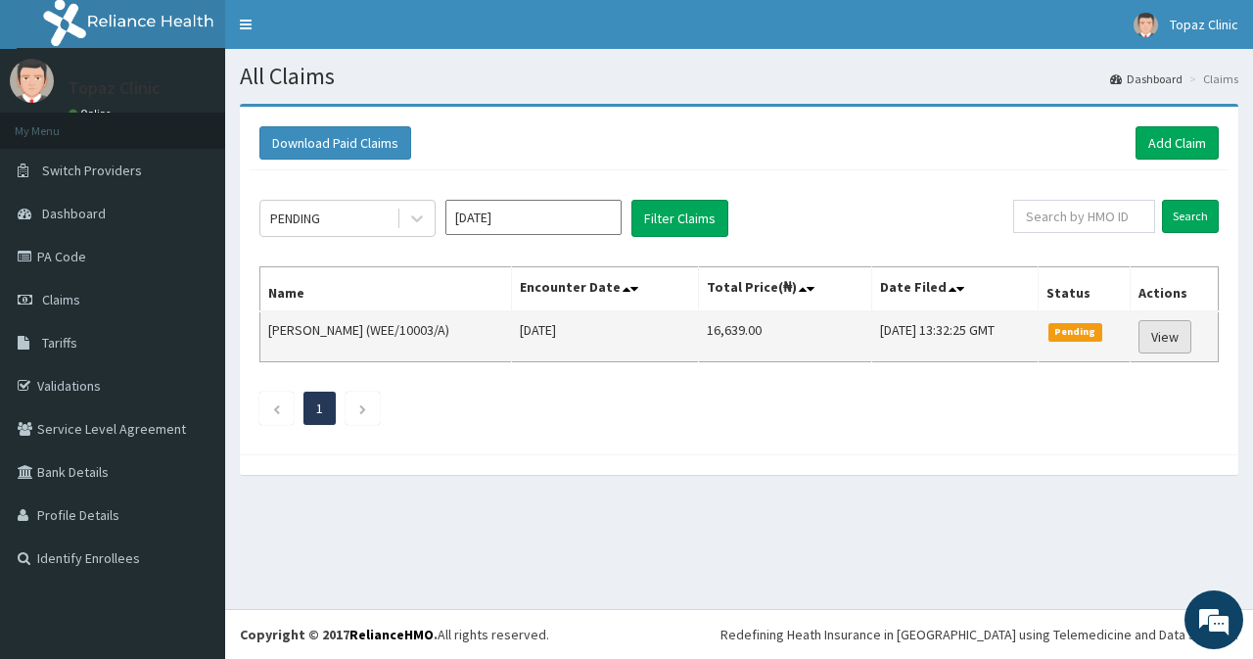
click at [1170, 334] on link "View" at bounding box center [1165, 336] width 53 height 33
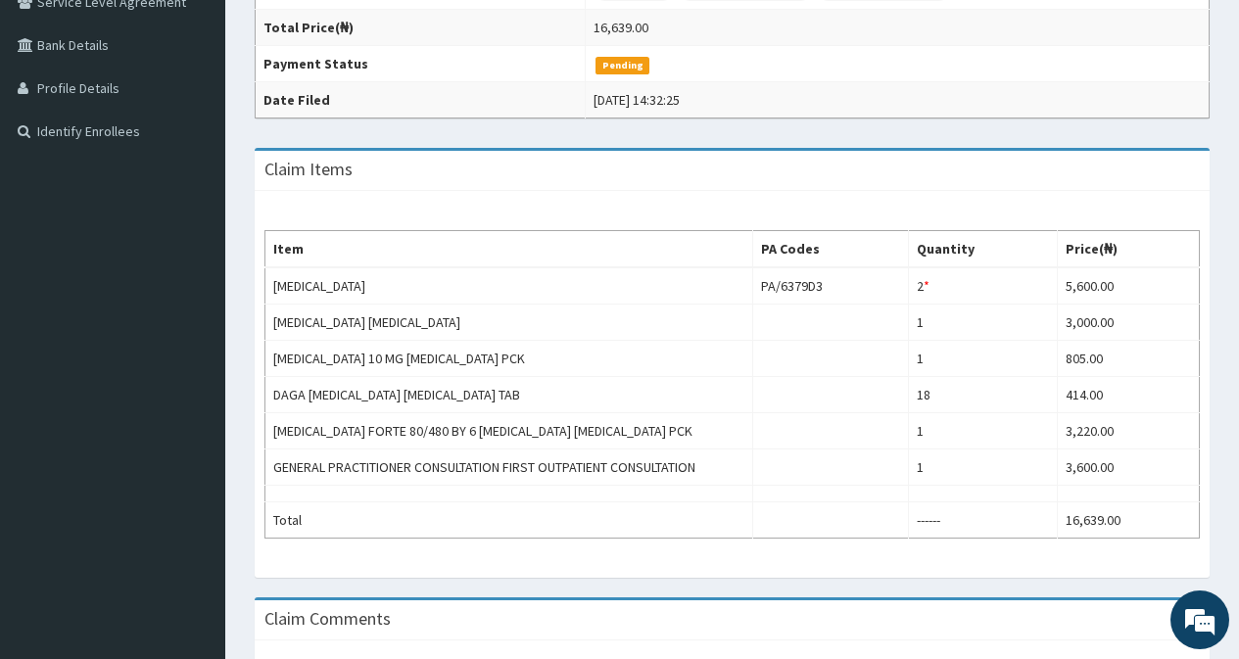
scroll to position [392, 0]
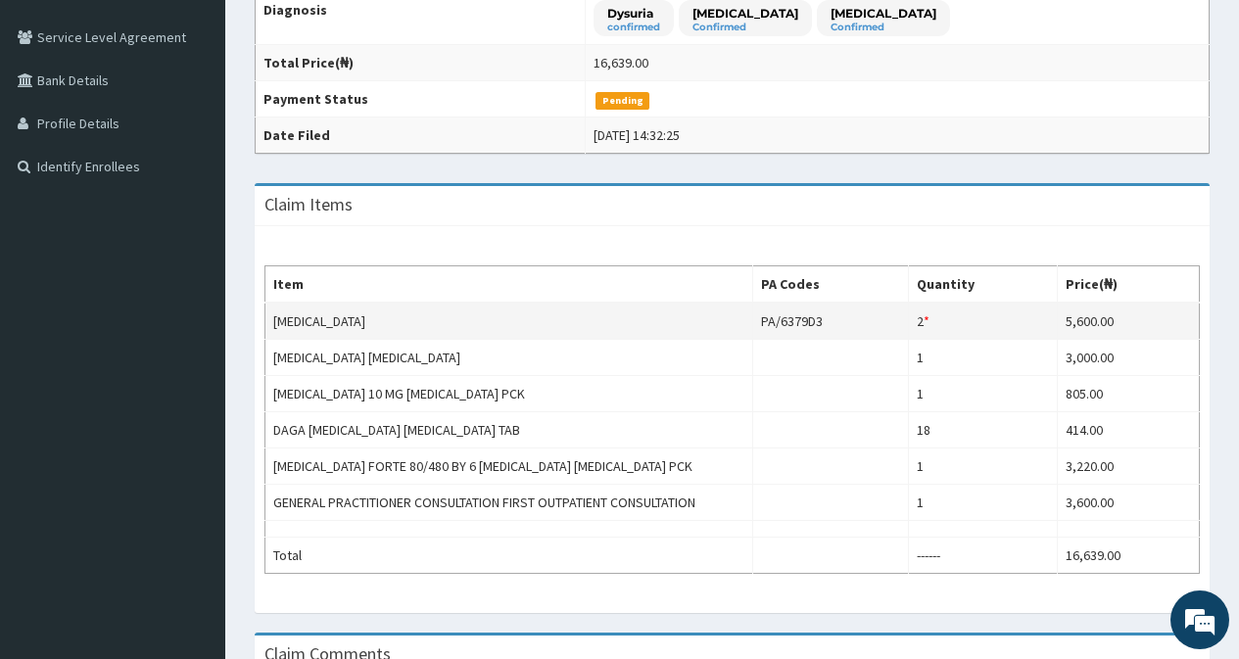
click at [953, 326] on td "2 * Quantity has been changed" at bounding box center [983, 321] width 148 height 37
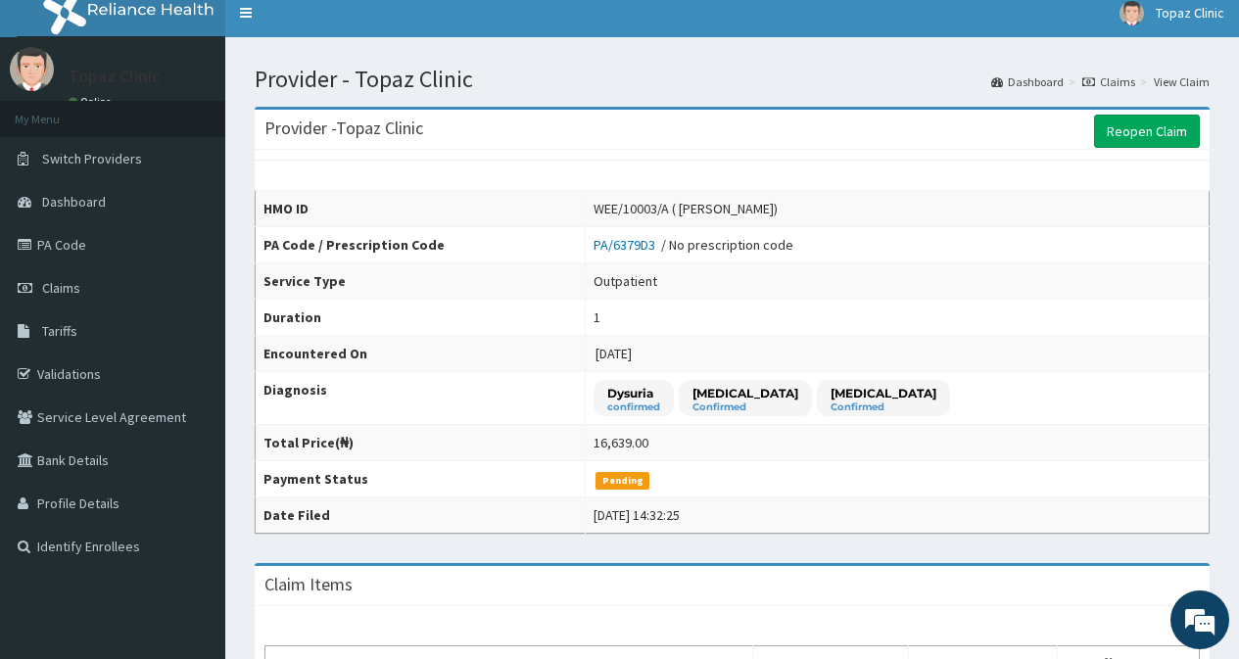
scroll to position [0, 0]
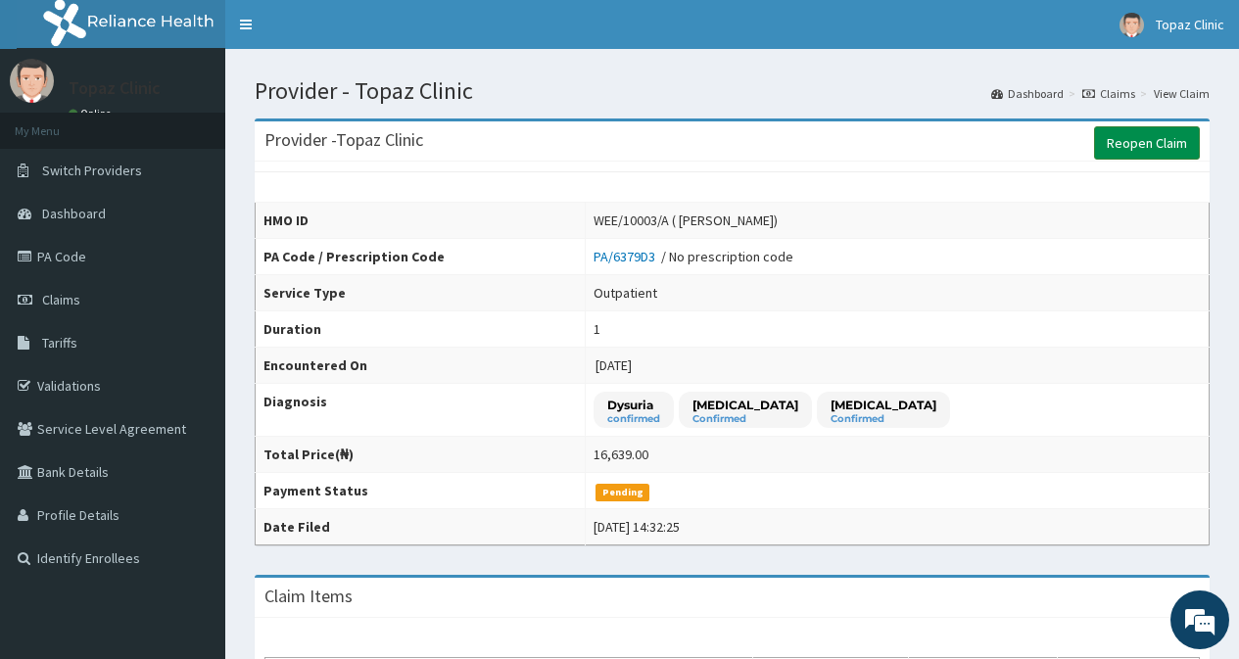
click at [1151, 142] on link "Reopen Claim" at bounding box center [1147, 142] width 106 height 33
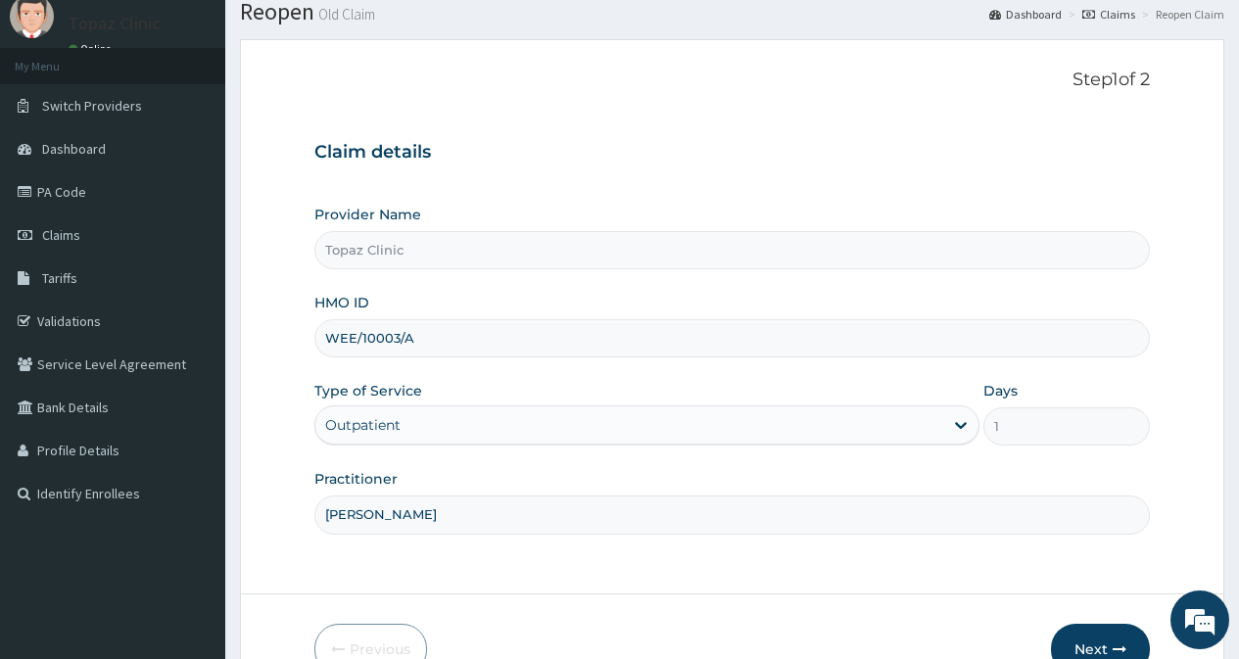
scroll to position [175, 0]
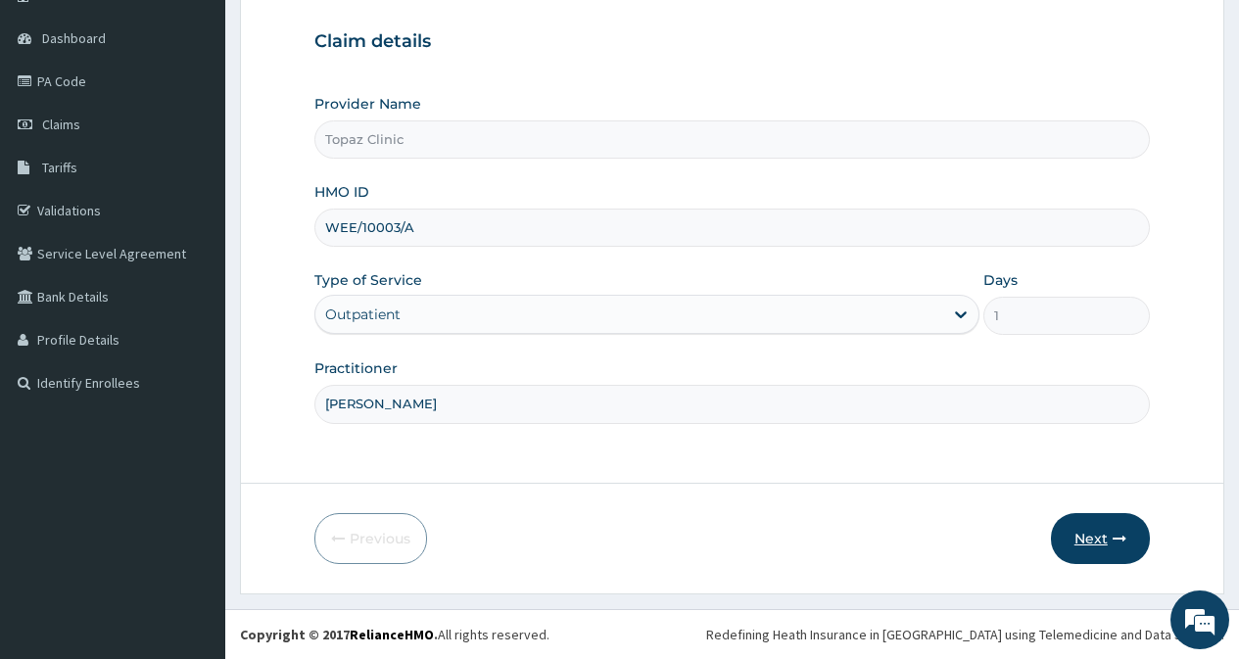
click at [1071, 544] on button "Next" at bounding box center [1100, 538] width 99 height 51
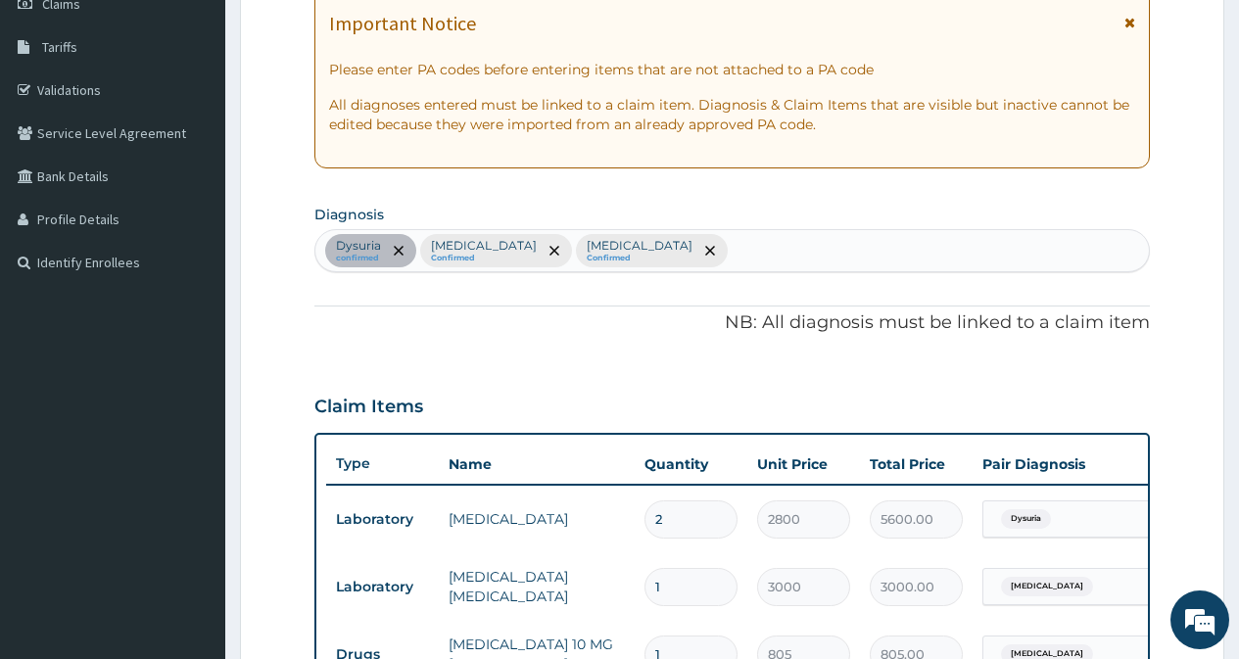
scroll to position [469, 0]
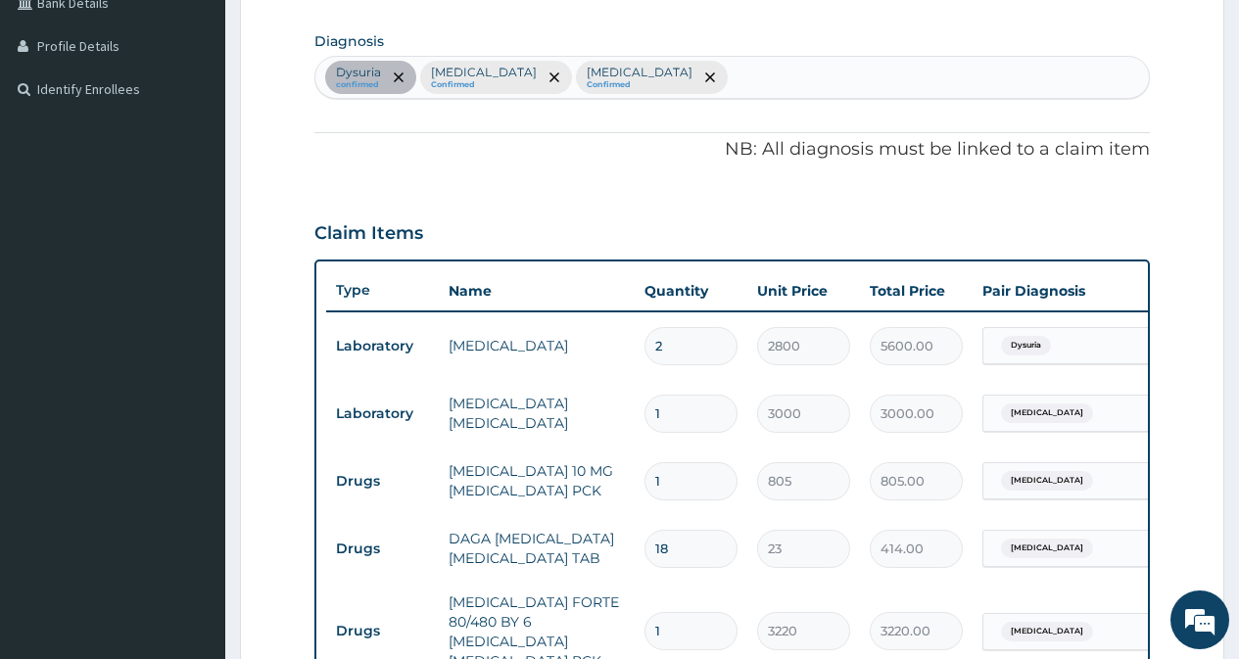
click at [662, 347] on input "2" at bounding box center [690, 346] width 93 height 38
type input "0.00"
type input "1"
type input "2800.00"
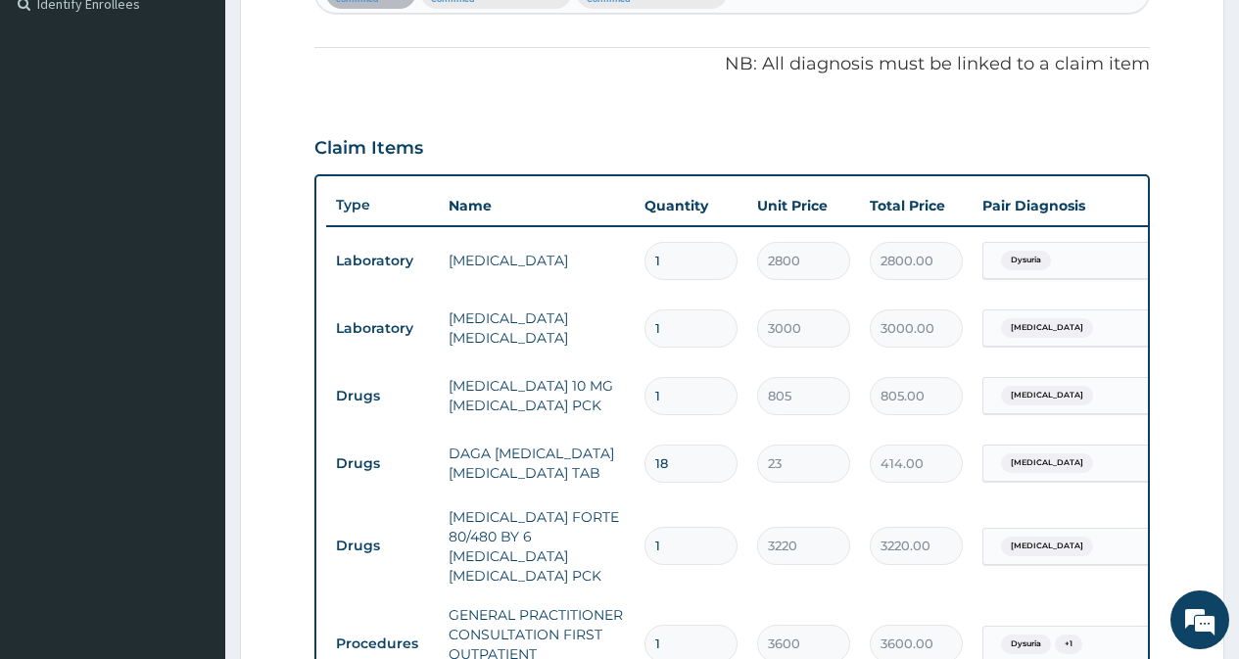
type input "2"
type input "5600.00"
type input "3"
type input "8400.00"
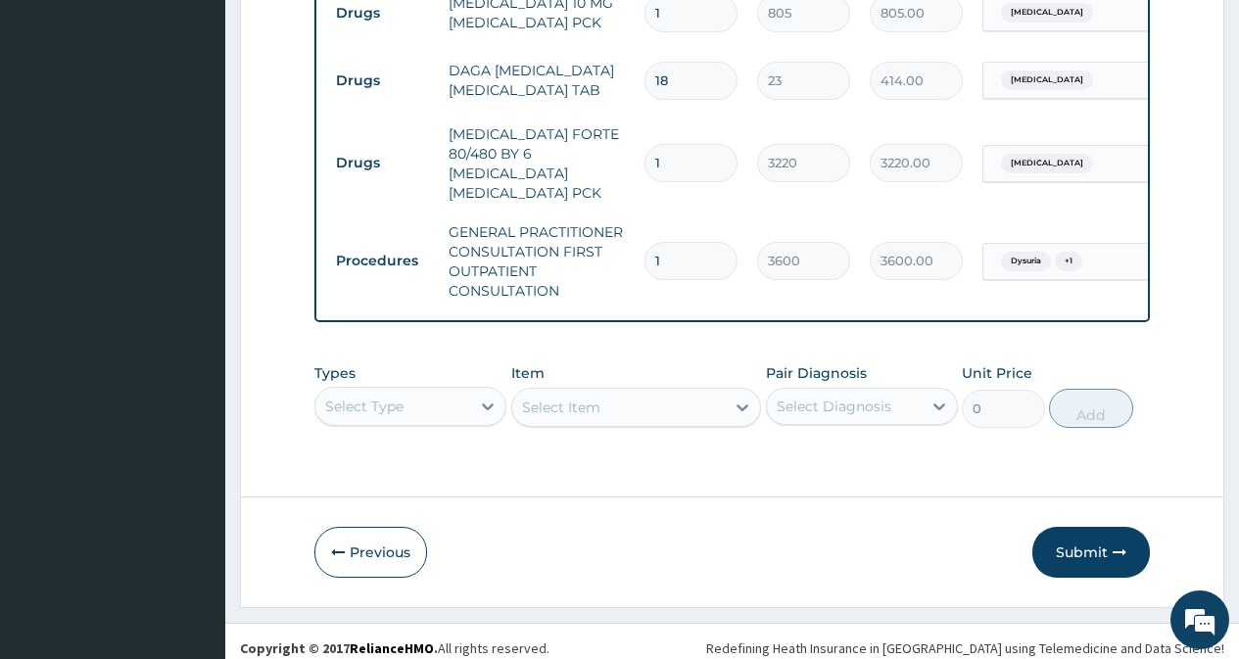
scroll to position [946, 0]
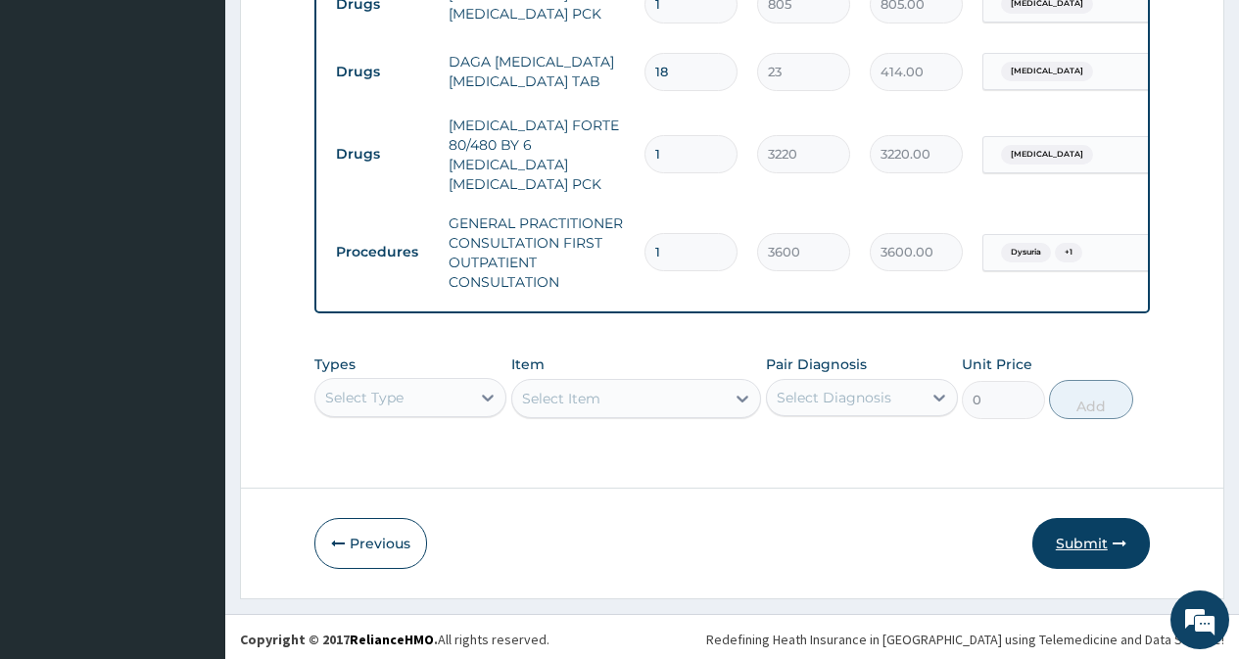
type input "3"
click at [1071, 539] on button "Submit" at bounding box center [1091, 543] width 118 height 51
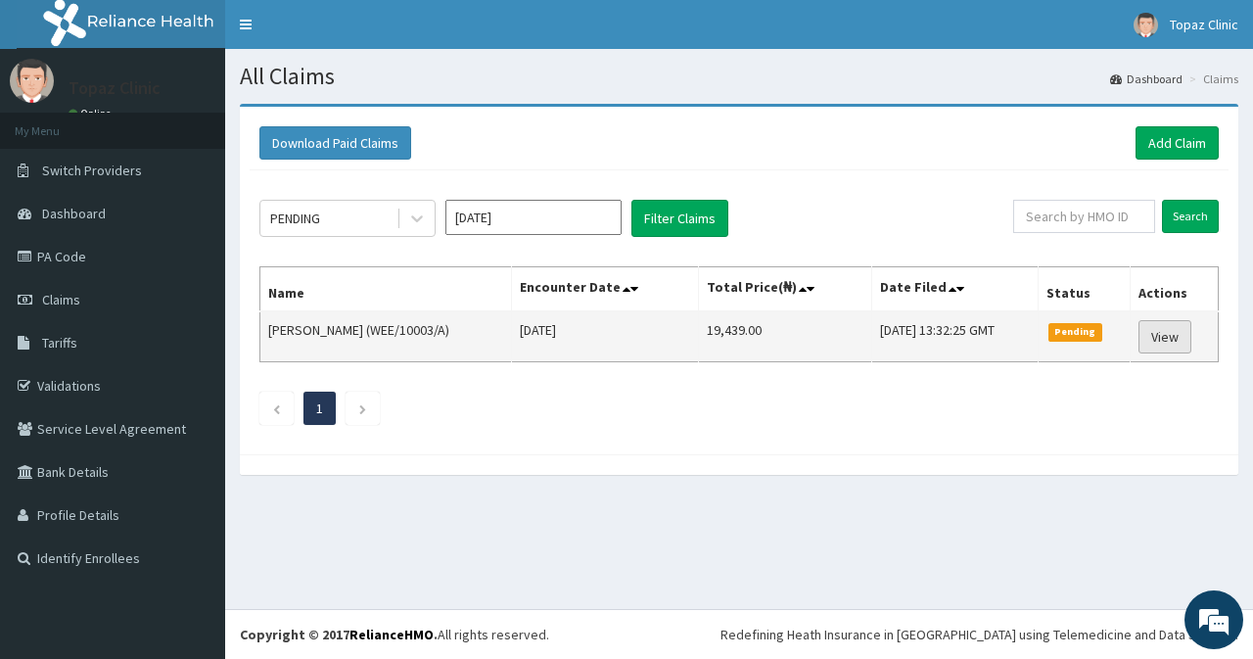
click at [1165, 341] on link "View" at bounding box center [1165, 336] width 53 height 33
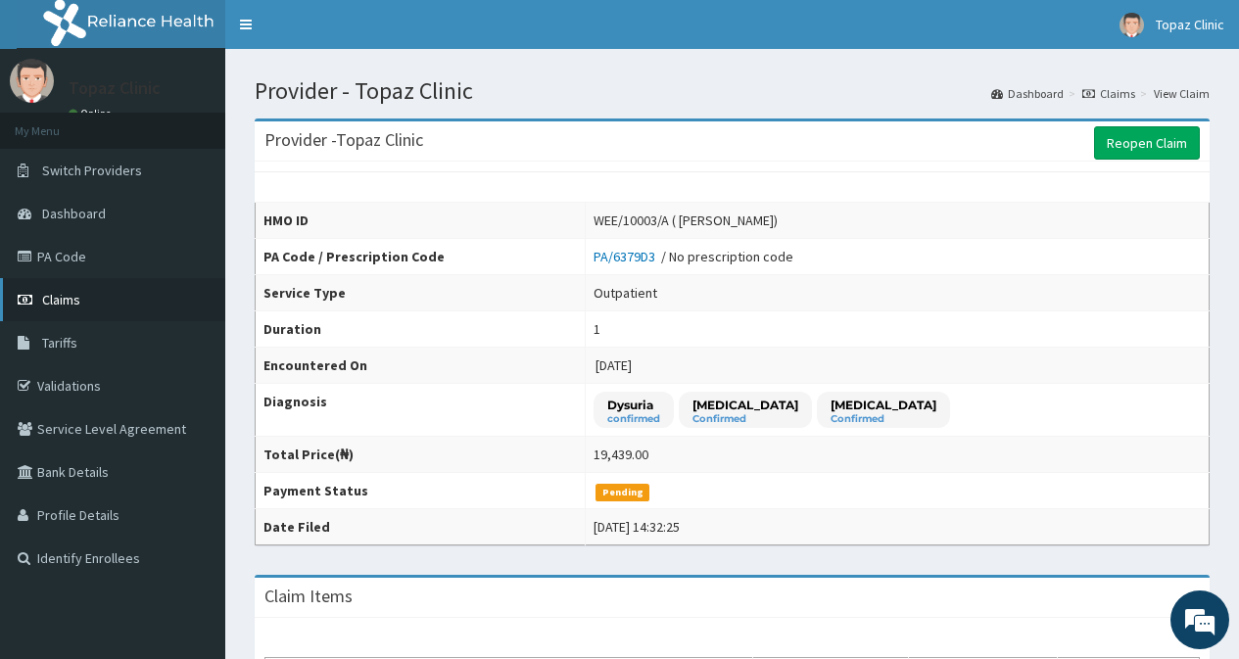
click at [73, 301] on span "Claims" at bounding box center [61, 300] width 38 height 18
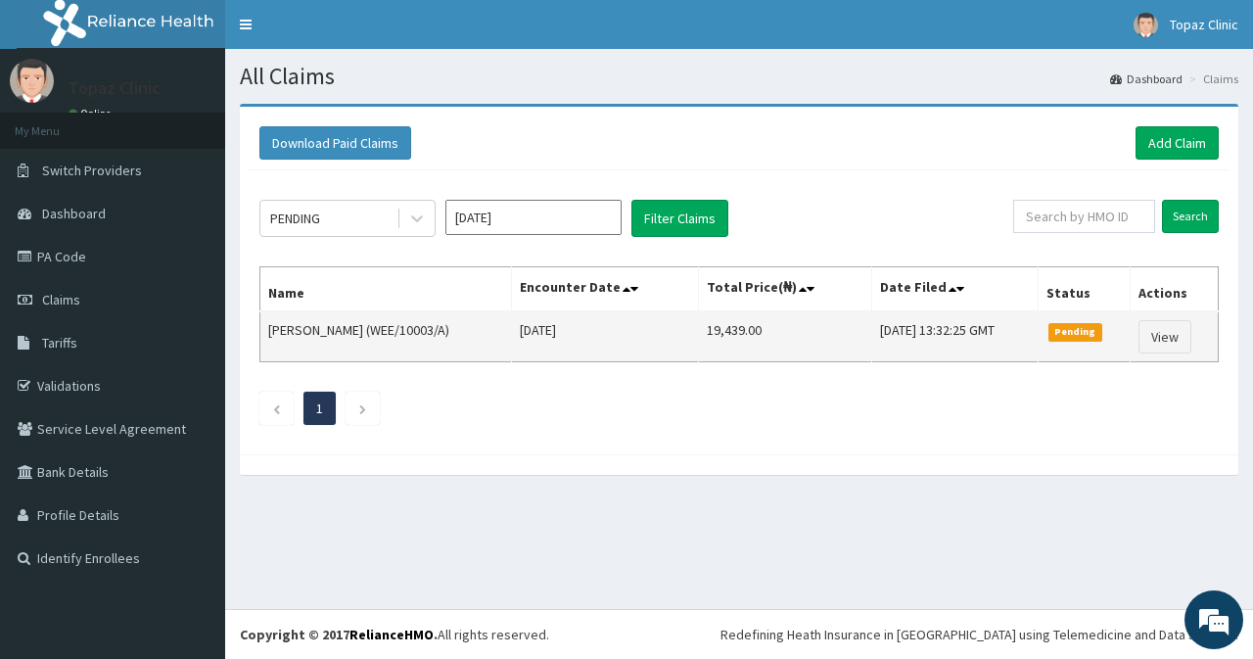
click at [1079, 330] on span "Pending" at bounding box center [1076, 332] width 54 height 18
click at [1165, 340] on link "View" at bounding box center [1165, 336] width 53 height 33
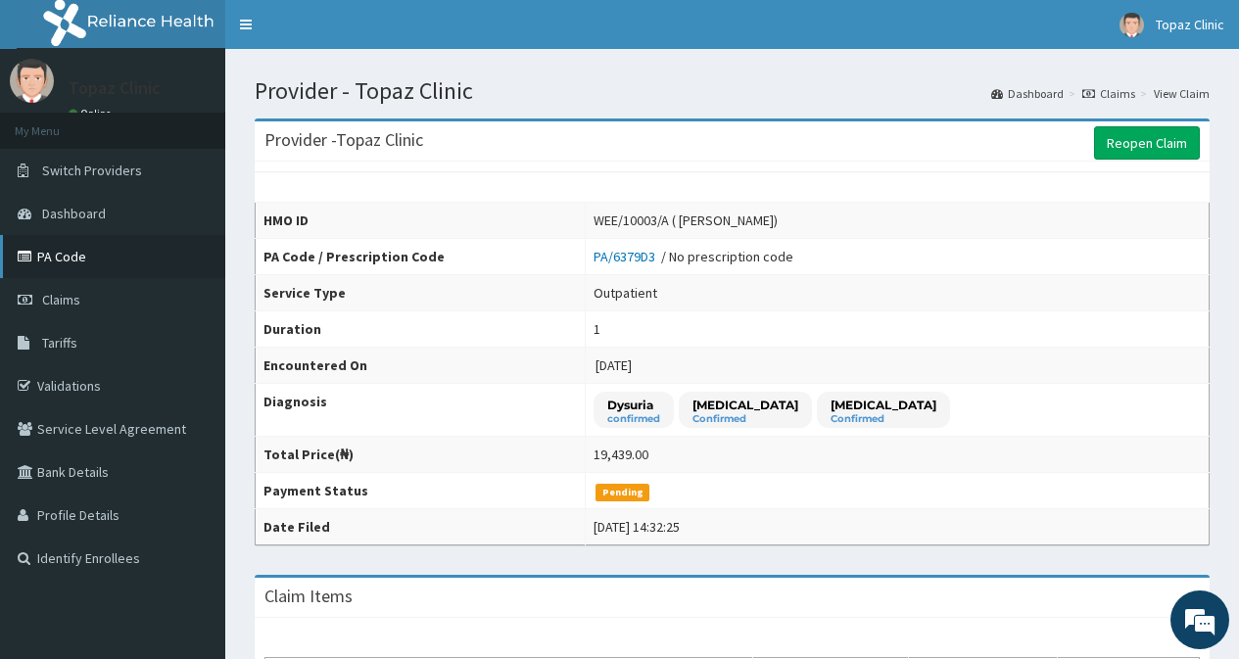
click at [60, 258] on link "PA Code" at bounding box center [112, 256] width 225 height 43
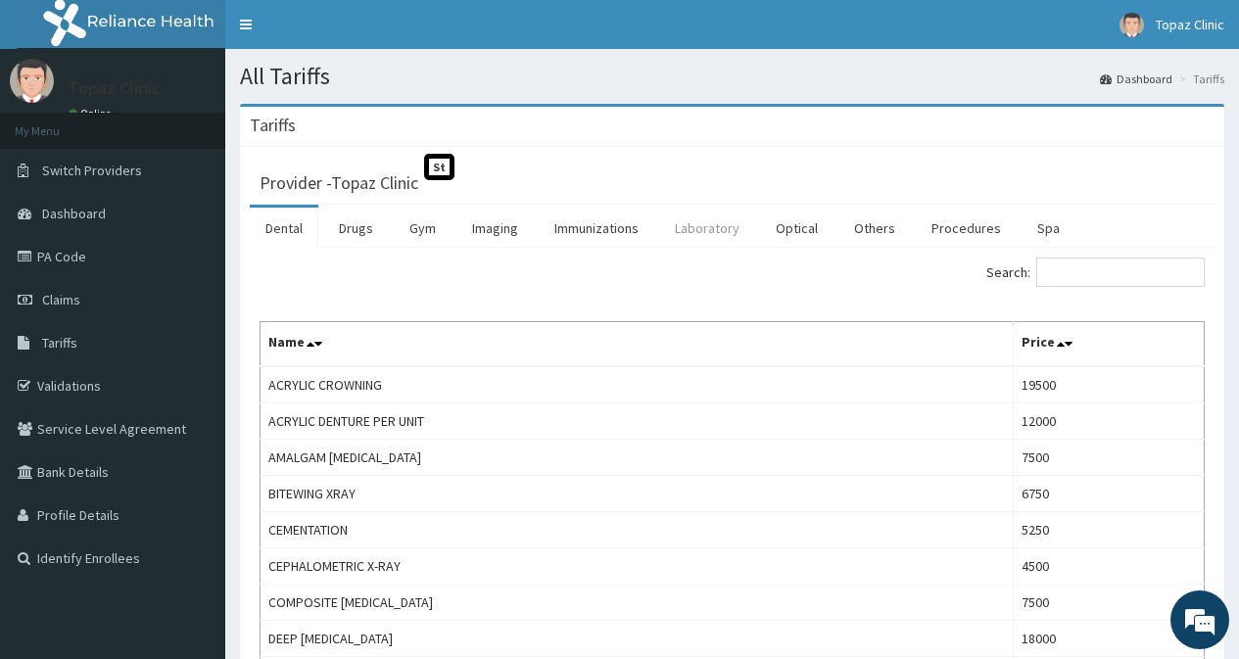
click at [705, 231] on link "Laboratory" at bounding box center [707, 228] width 96 height 41
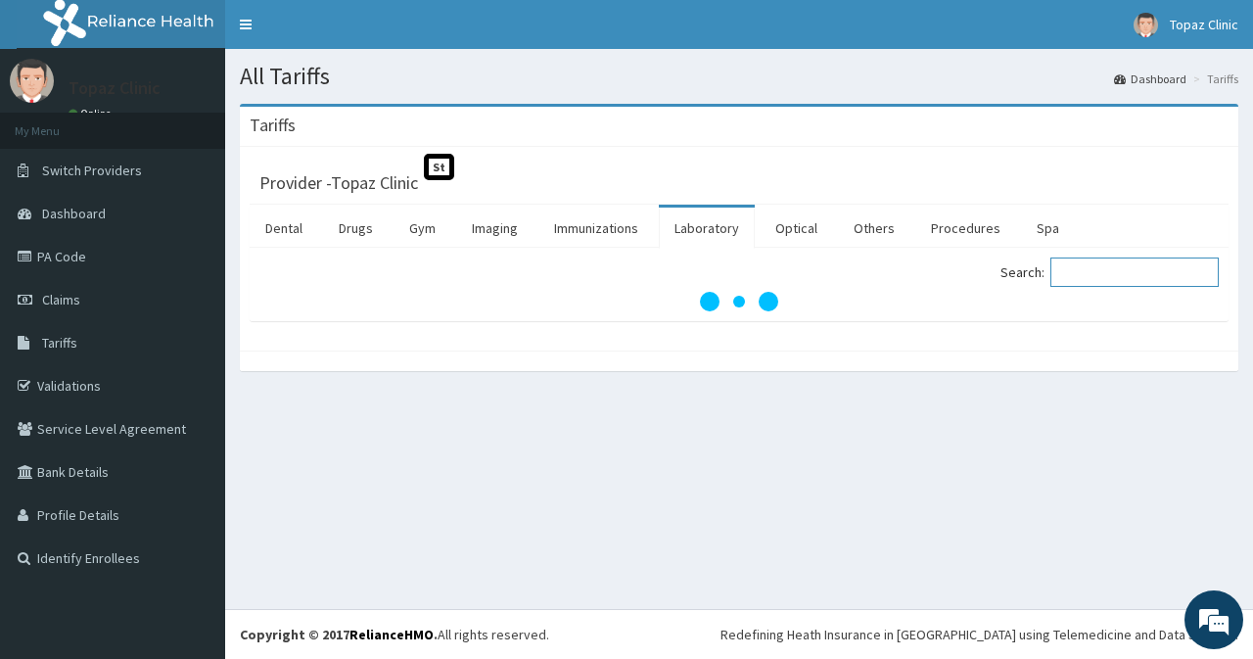
click at [1111, 278] on input "Search:" at bounding box center [1135, 272] width 168 height 29
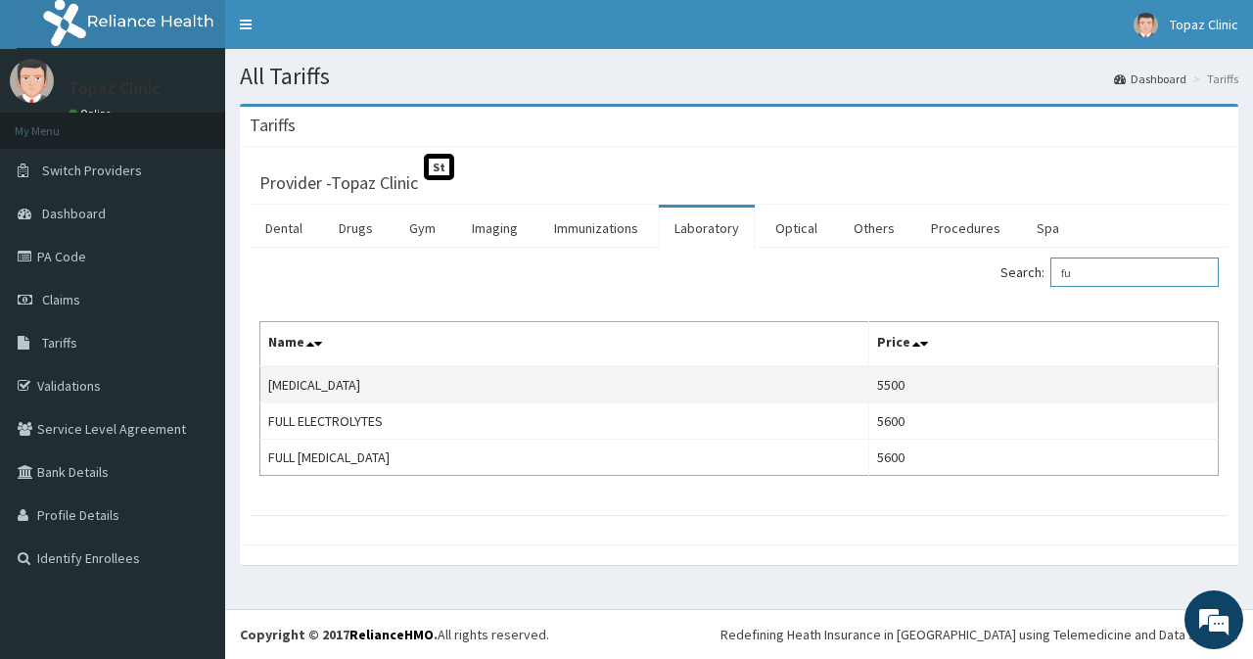
type input "f"
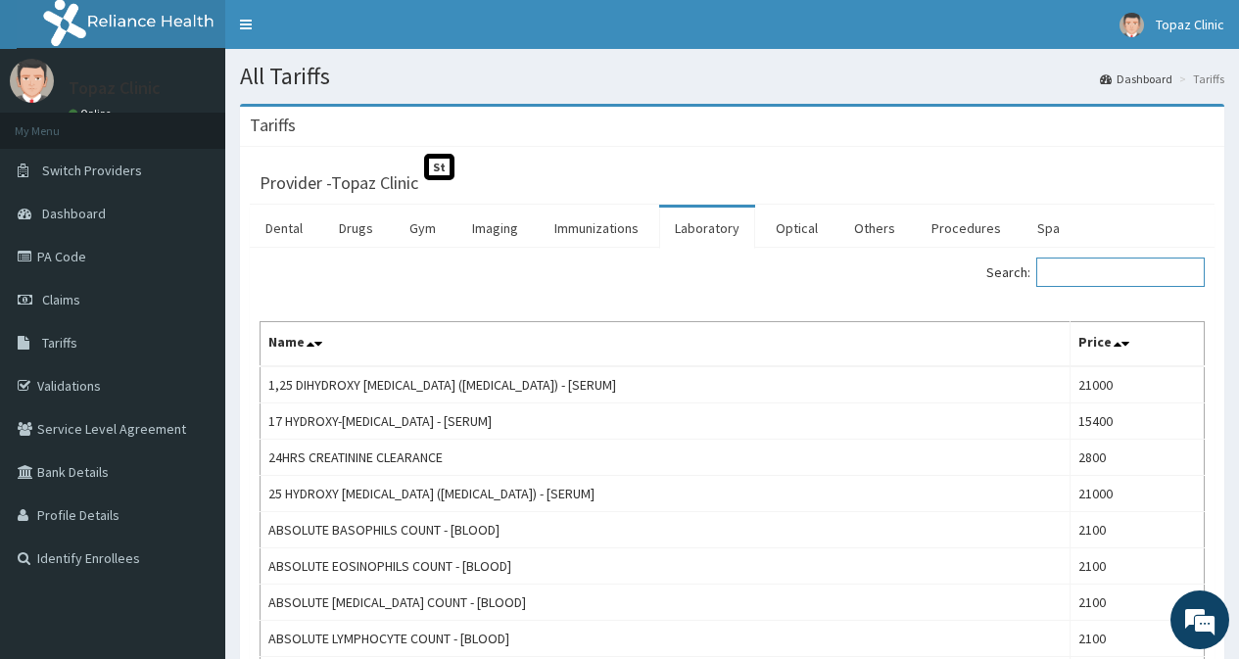
click at [1129, 282] on input "Search:" at bounding box center [1120, 272] width 168 height 29
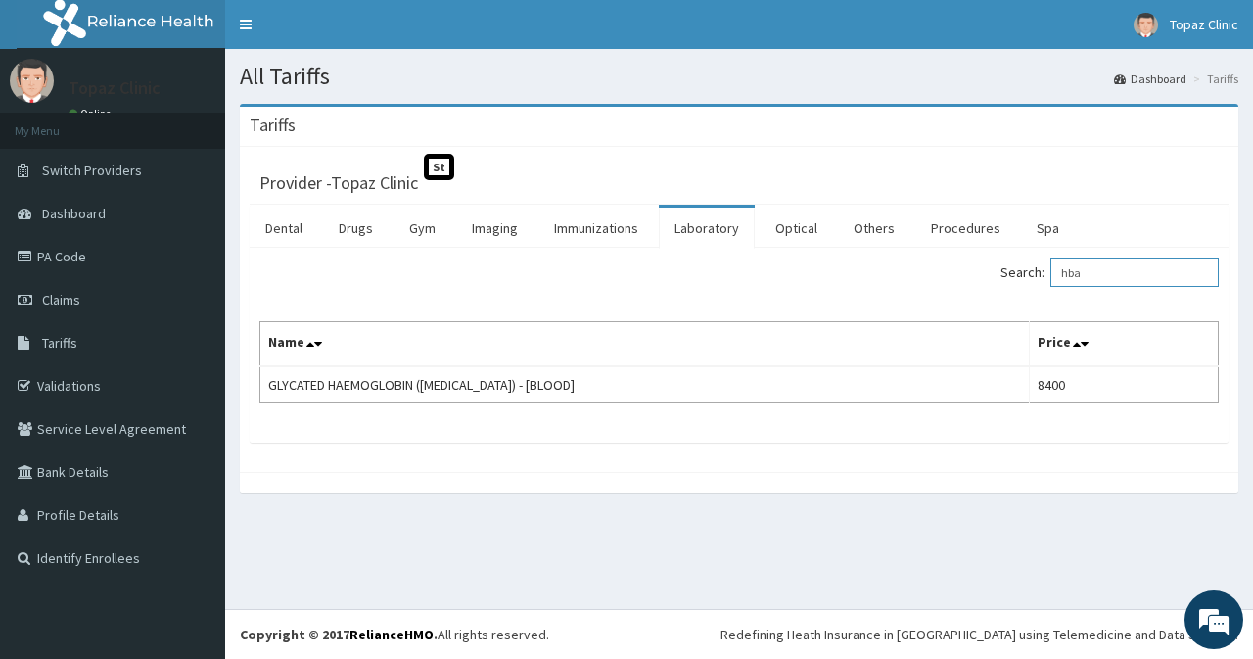
click at [1107, 274] on input "hba" at bounding box center [1135, 272] width 168 height 29
type input "h"
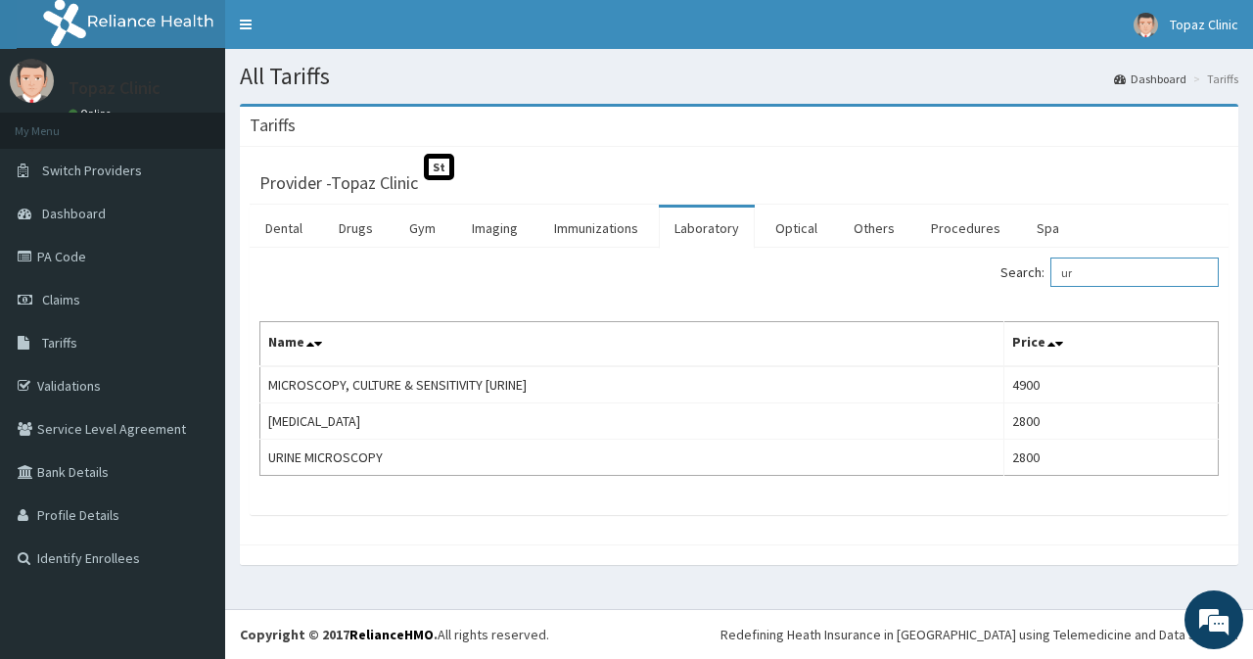
type input "u"
